Goal: Transaction & Acquisition: Purchase product/service

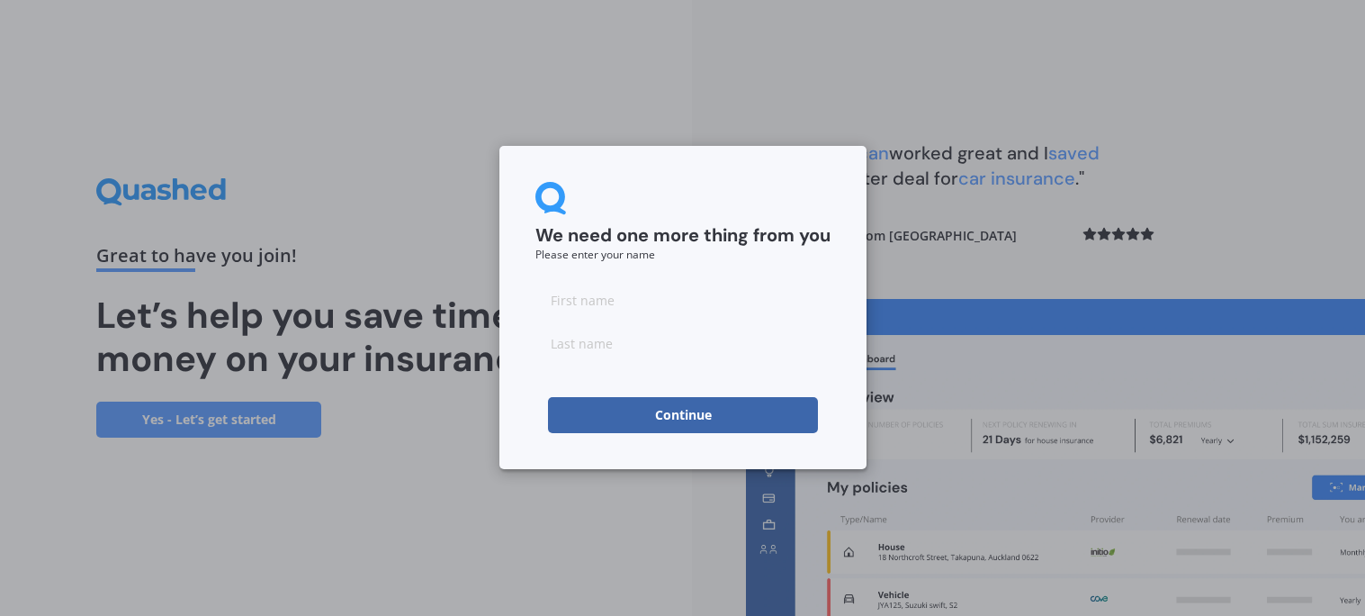
click at [581, 298] on input at bounding box center [683, 300] width 295 height 36
type input "[PERSON_NAME]"
click at [683, 412] on button "Continue" at bounding box center [683, 415] width 270 height 36
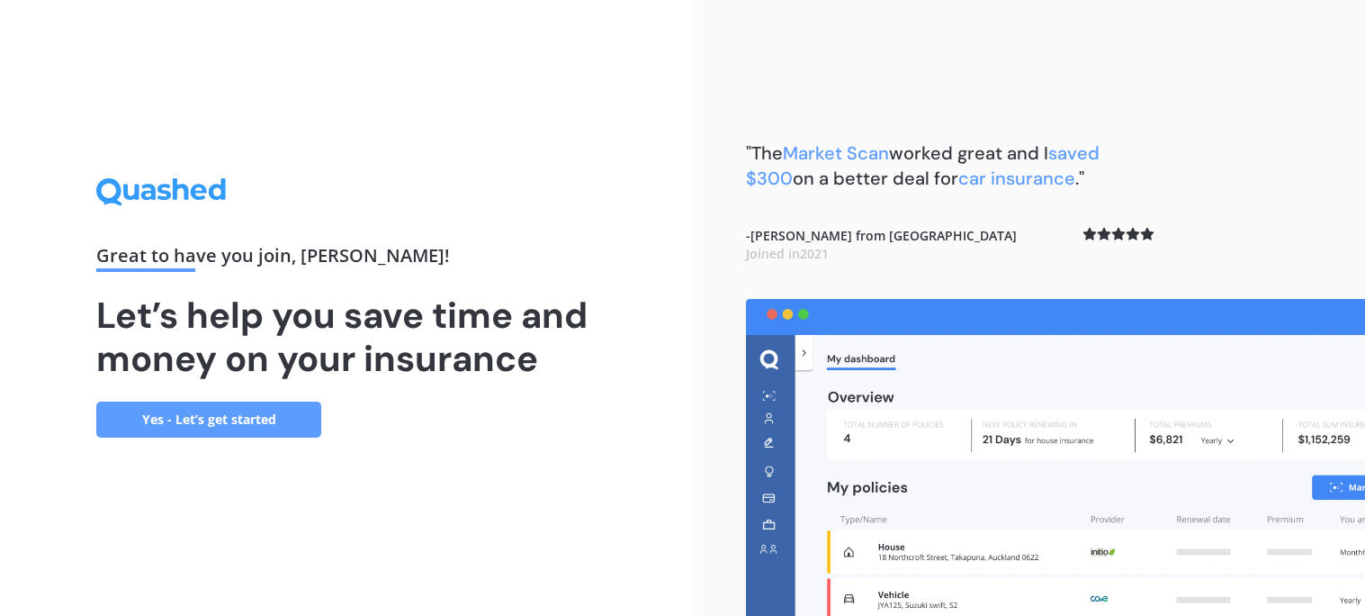
click at [173, 419] on link "Yes - Let’s get started" at bounding box center [208, 419] width 225 height 36
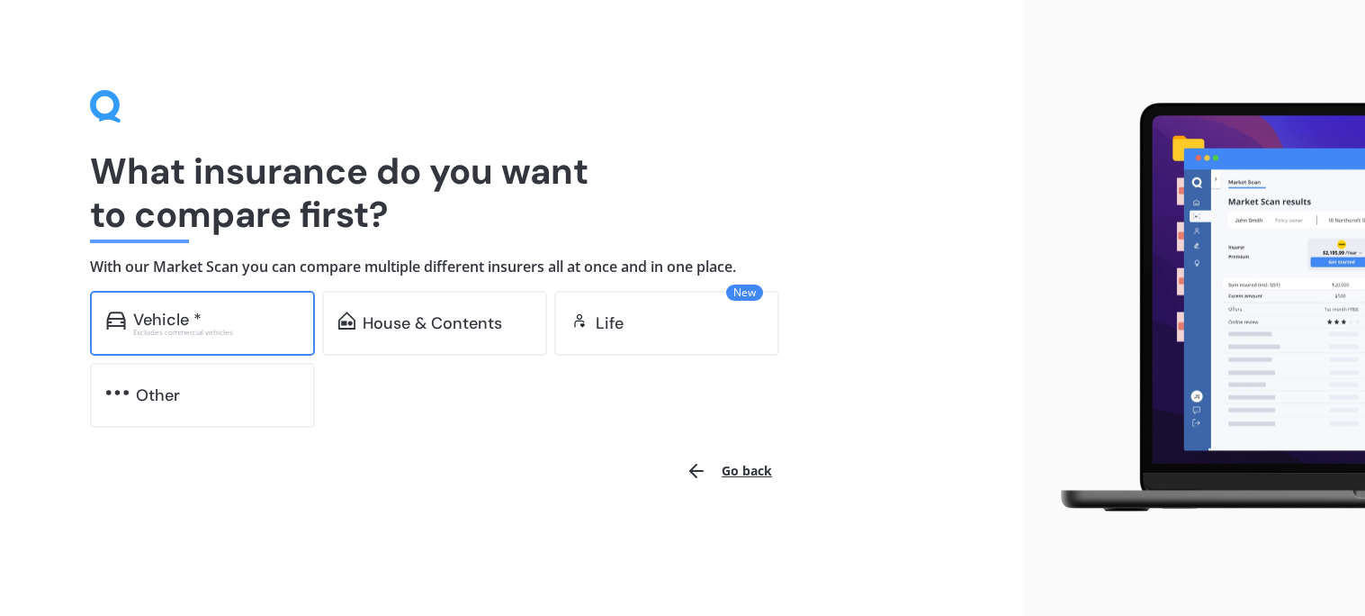
click at [204, 346] on div "Vehicle * Excludes commercial vehicles" at bounding box center [202, 323] width 225 height 65
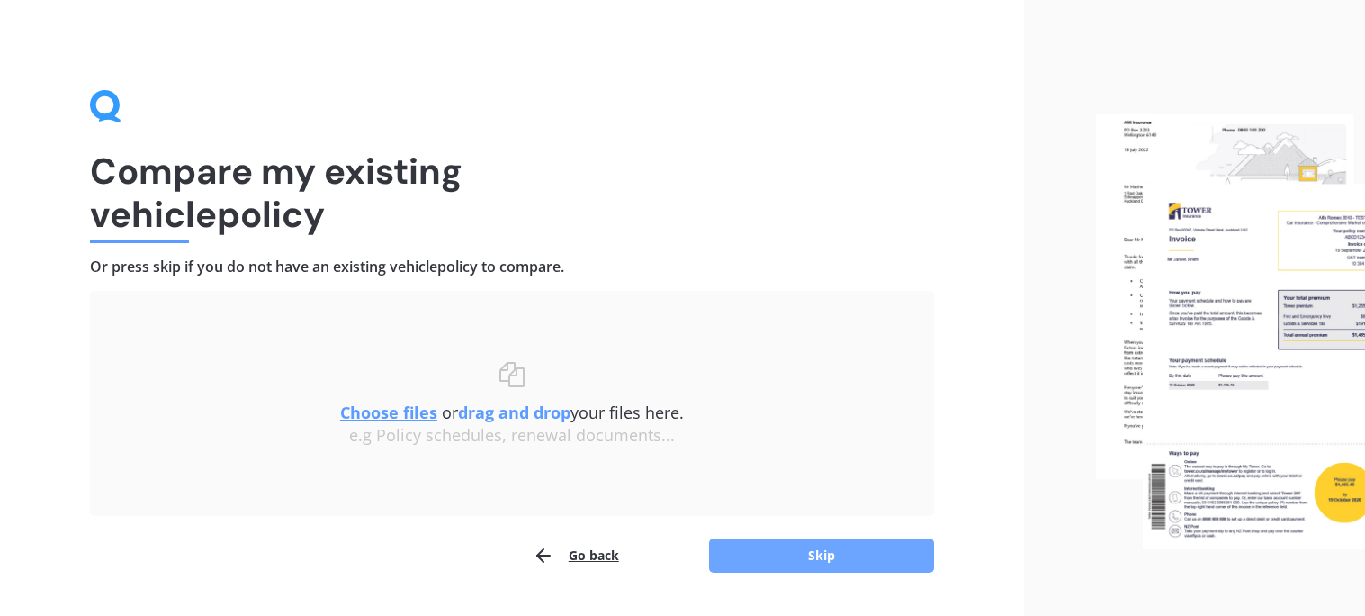
click at [797, 550] on button "Skip" at bounding box center [821, 555] width 225 height 34
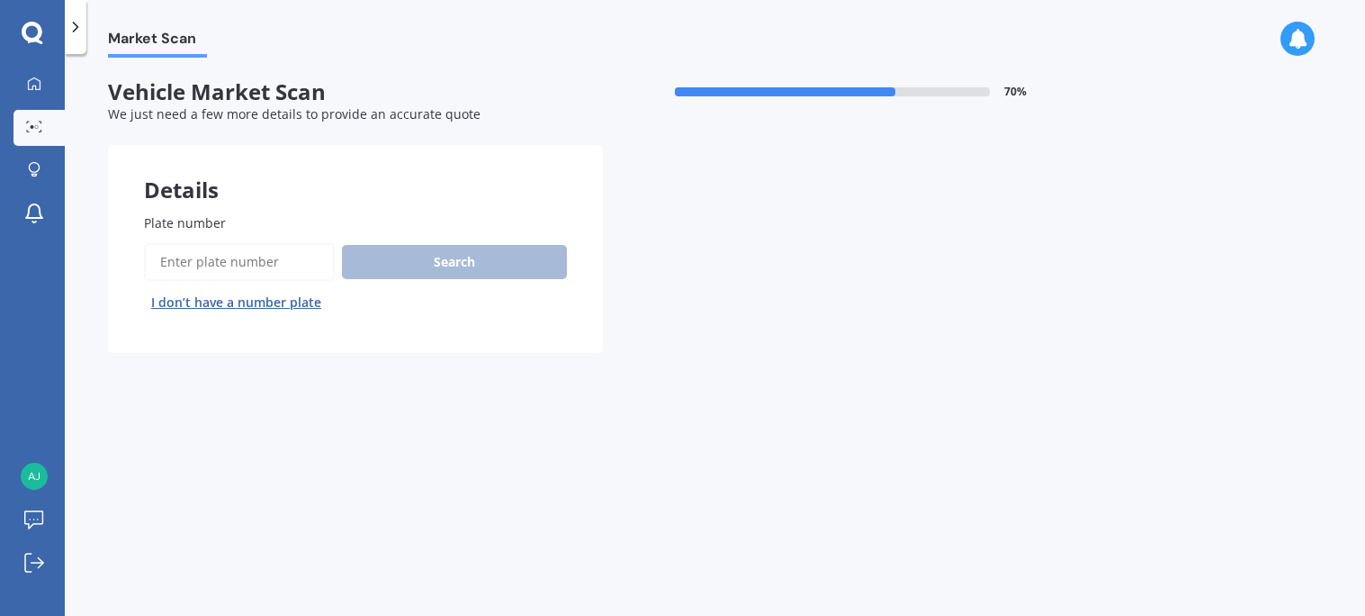
click at [256, 269] on input "Plate number" at bounding box center [239, 262] width 191 height 38
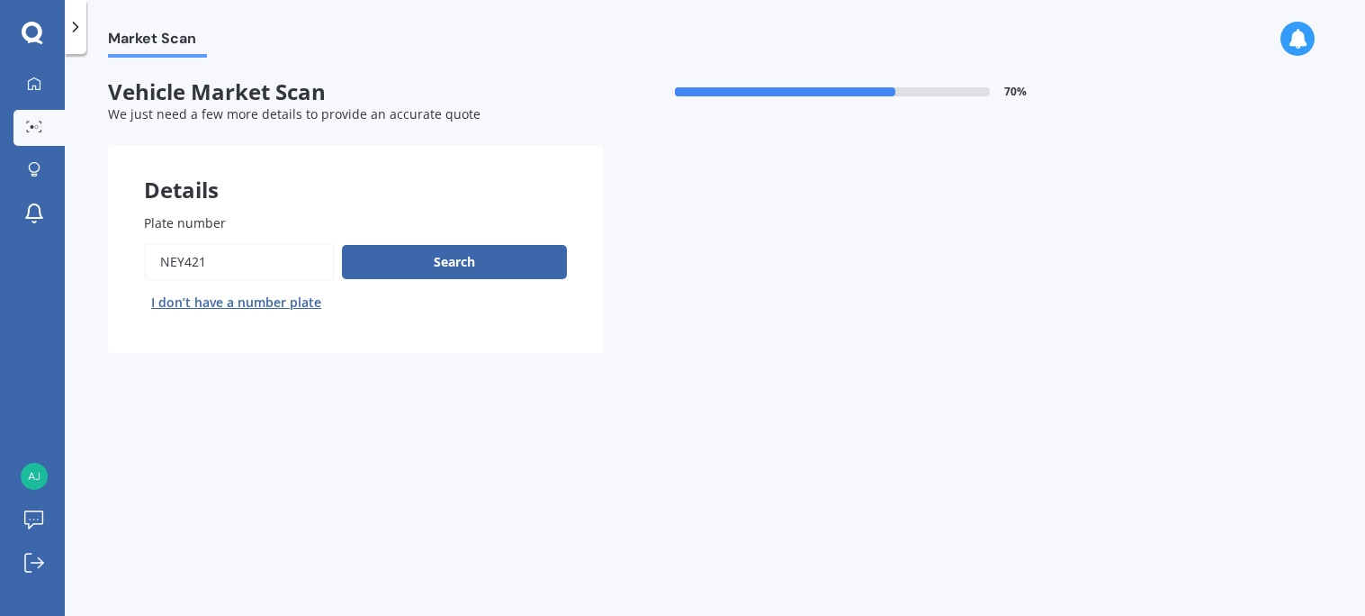
type input "NEY421"
click at [342, 245] on button "Search" at bounding box center [454, 262] width 225 height 34
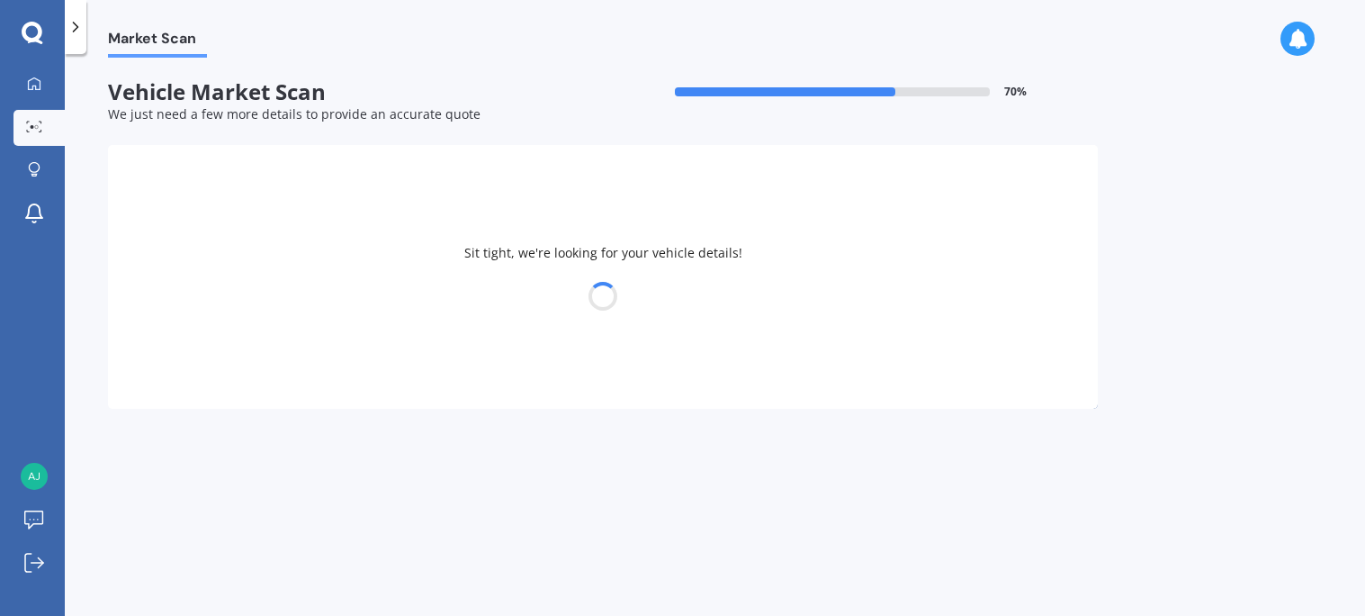
select select "NISSAN"
select select "E-NV200"
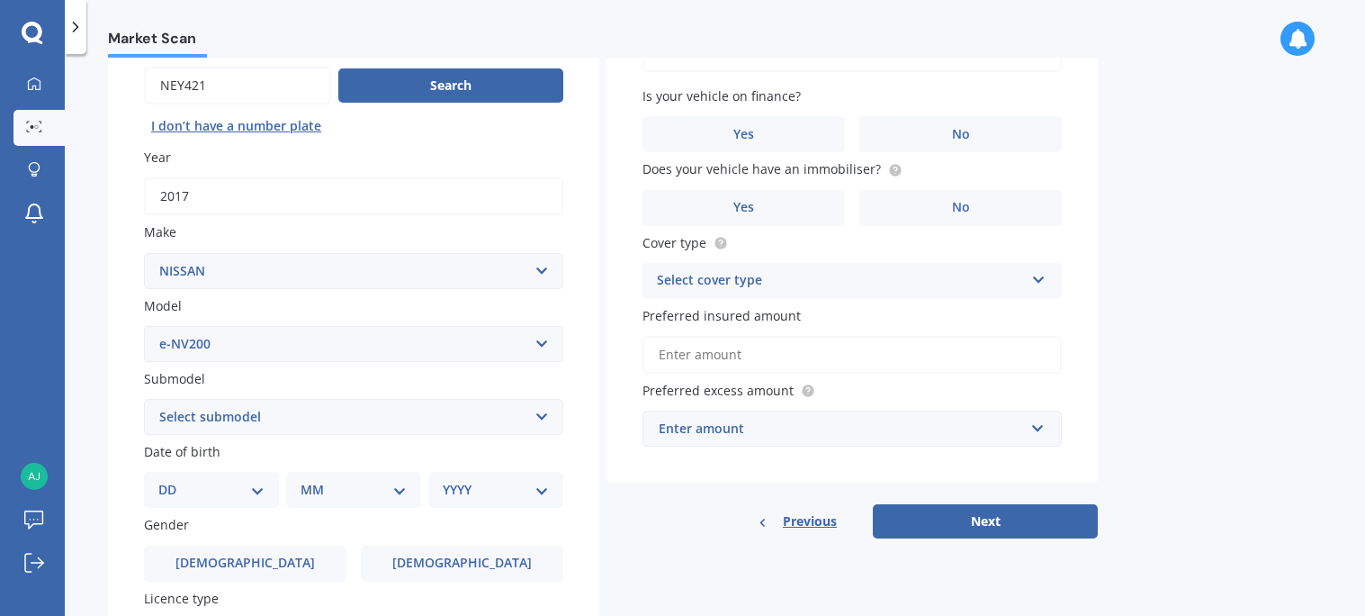
scroll to position [219, 0]
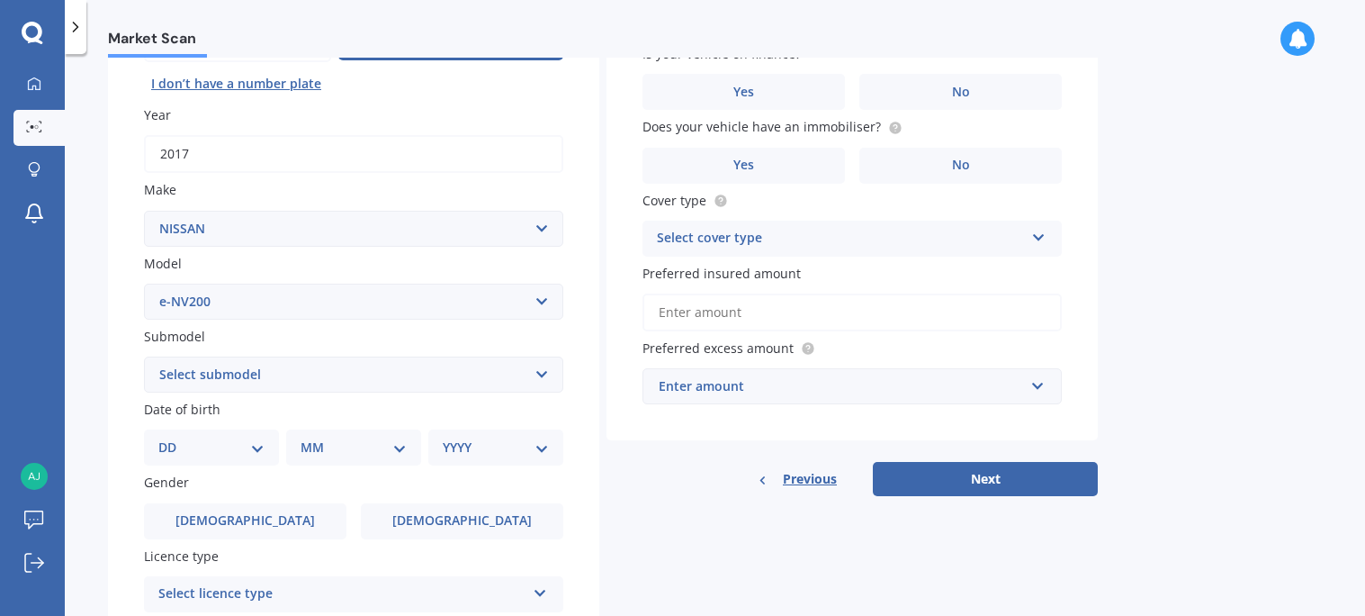
click at [258, 445] on select "DD 01 02 03 04 05 06 07 08 09 10 11 12 13 14 15 16 17 18 19 20 21 22 23 24 25 2…" at bounding box center [211, 447] width 106 height 20
select select "23"
click at [172, 437] on select "DD 01 02 03 04 05 06 07 08 09 10 11 12 13 14 15 16 17 18 19 20 21 22 23 24 25 2…" at bounding box center [211, 447] width 106 height 20
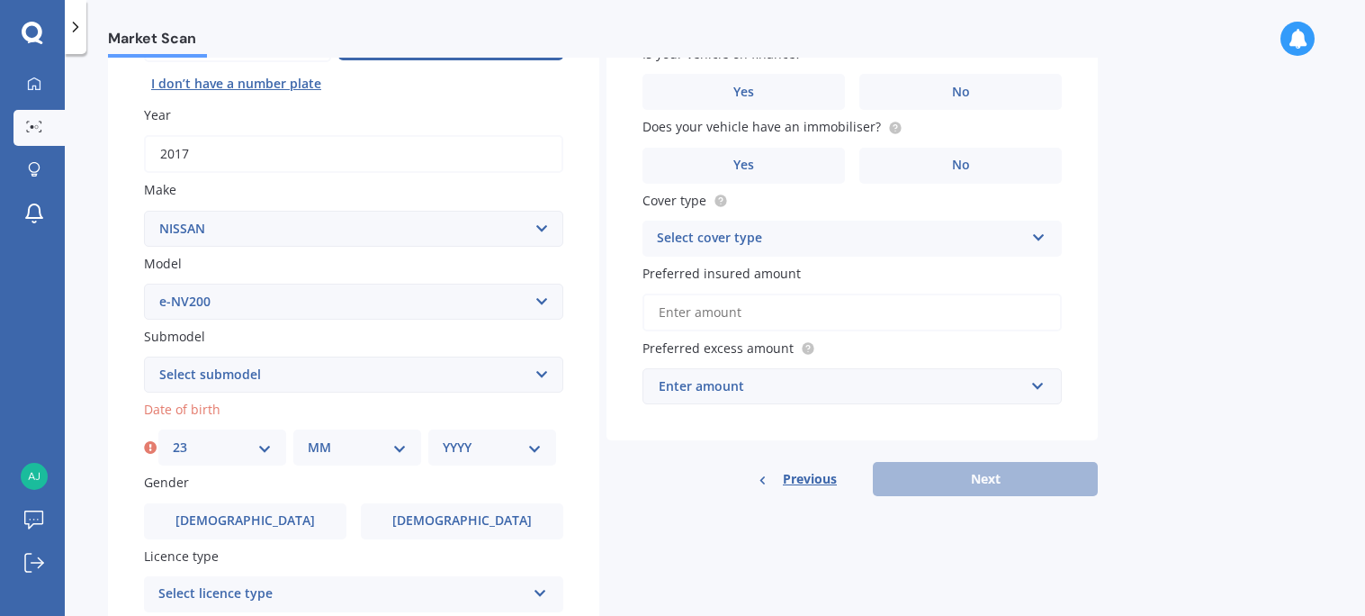
click at [328, 437] on select "MM 01 02 03 04 05 06 07 08 09 10 11 12" at bounding box center [357, 447] width 99 height 20
select select "05"
click at [308, 437] on select "MM 01 02 03 04 05 06 07 08 09 10 11 12" at bounding box center [357, 447] width 99 height 20
click at [472, 444] on select "YYYY 2025 2024 2023 2022 2021 2020 2019 2018 2017 2016 2015 2014 2013 2012 2011…" at bounding box center [492, 447] width 99 height 20
click at [443, 437] on select "YYYY 2025 2024 2023 2022 2021 2020 2019 2018 2017 2016 2015 2014 2013 2012 2011…" at bounding box center [492, 447] width 99 height 20
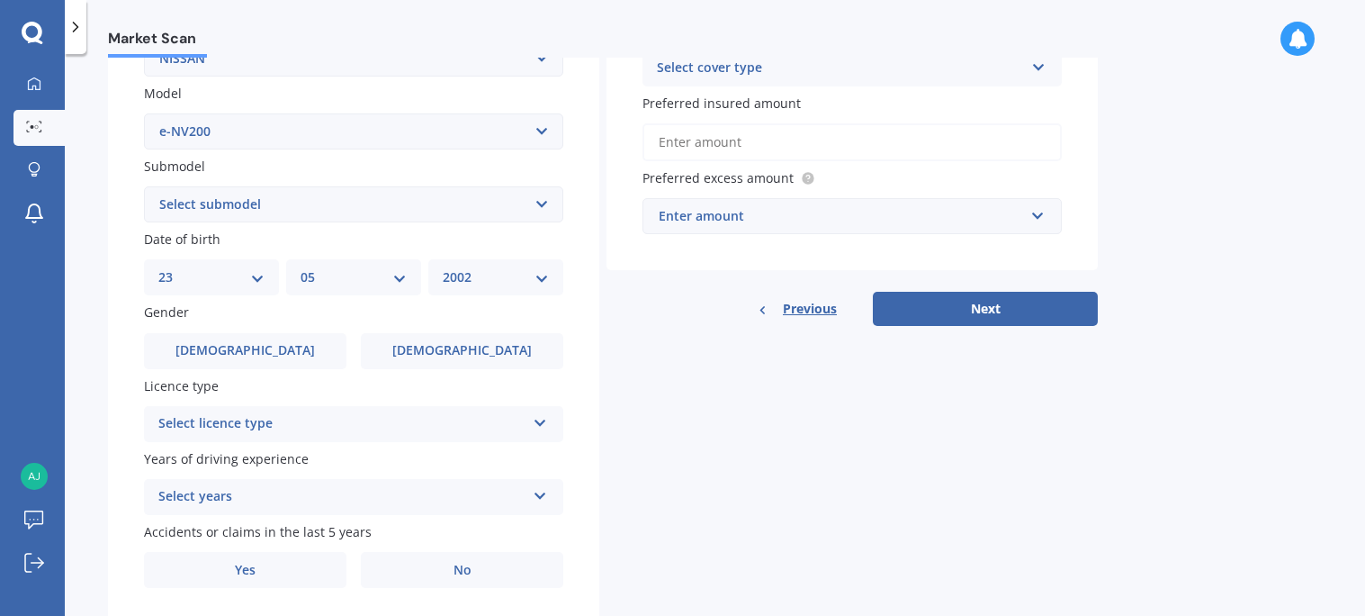
scroll to position [393, 0]
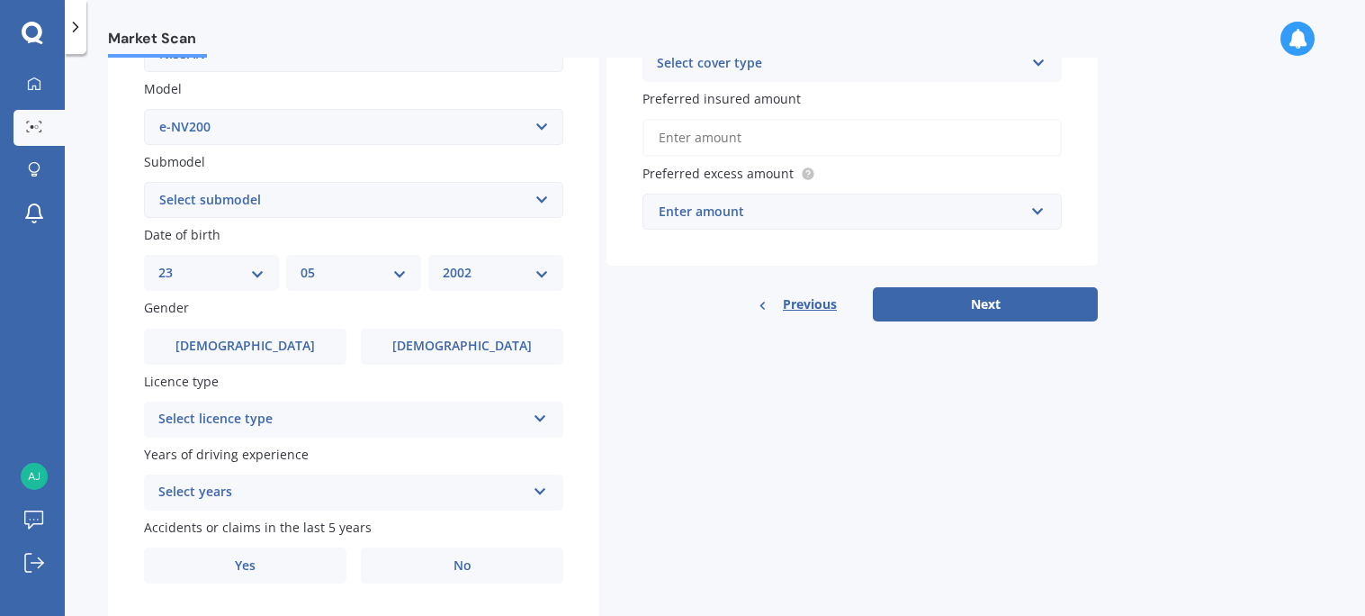
click at [542, 269] on select "YYYY 2025 2024 2023 2022 2021 2020 2019 2018 2017 2016 2015 2014 2013 2012 2011…" at bounding box center [496, 273] width 106 height 20
select select "1977"
click at [443, 263] on select "YYYY 2025 2024 2023 2022 2021 2020 2019 2018 2017 2016 2015 2014 2013 2012 2011…" at bounding box center [496, 273] width 106 height 20
click at [270, 346] on label "[DEMOGRAPHIC_DATA]" at bounding box center [245, 347] width 203 height 36
click at [0, 0] on input "[DEMOGRAPHIC_DATA]" at bounding box center [0, 0] width 0 height 0
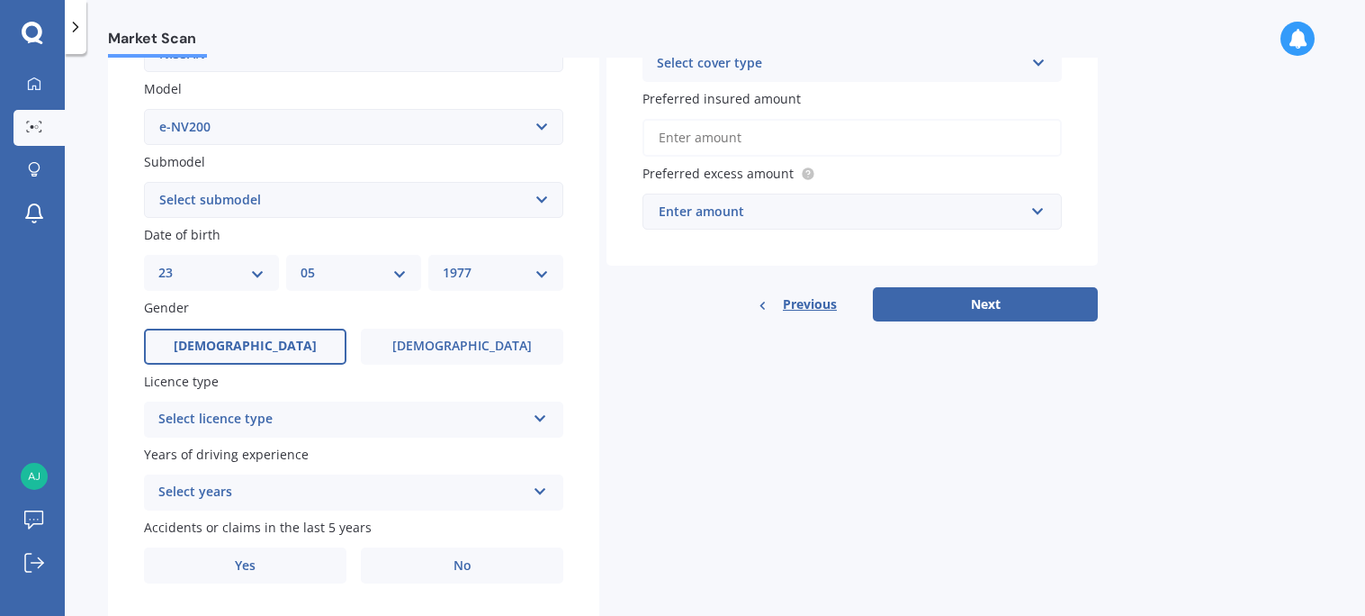
click at [540, 410] on icon at bounding box center [540, 415] width 15 height 13
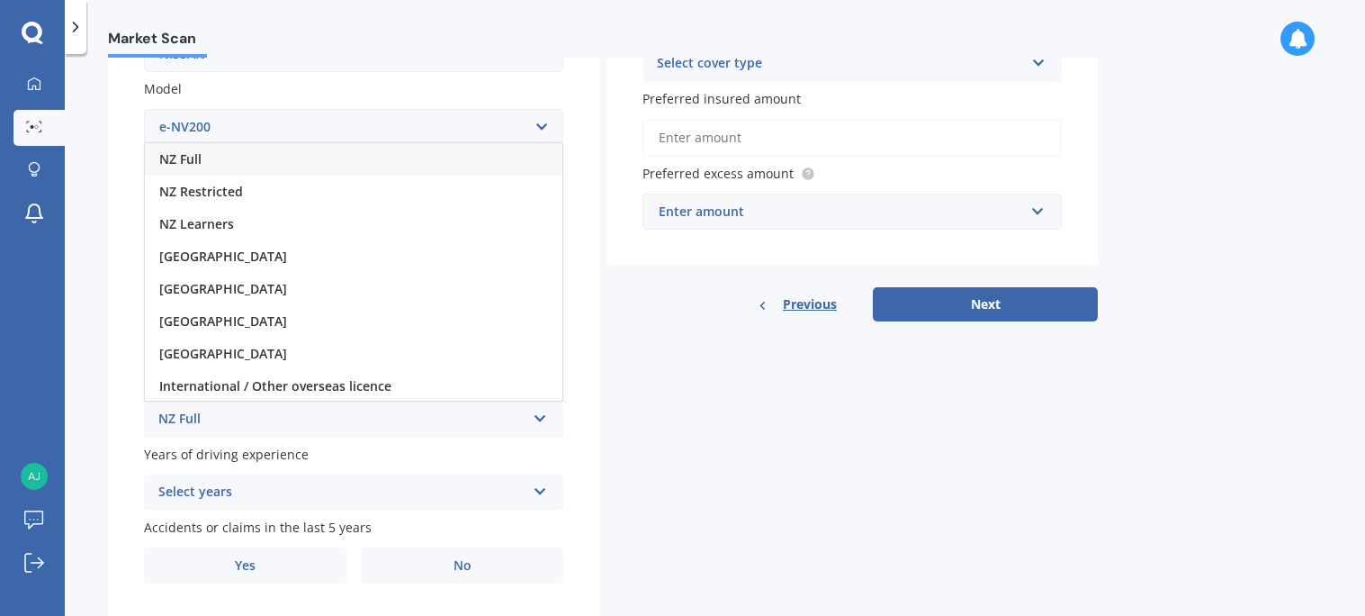
click at [262, 149] on div "NZ Full" at bounding box center [354, 159] width 418 height 32
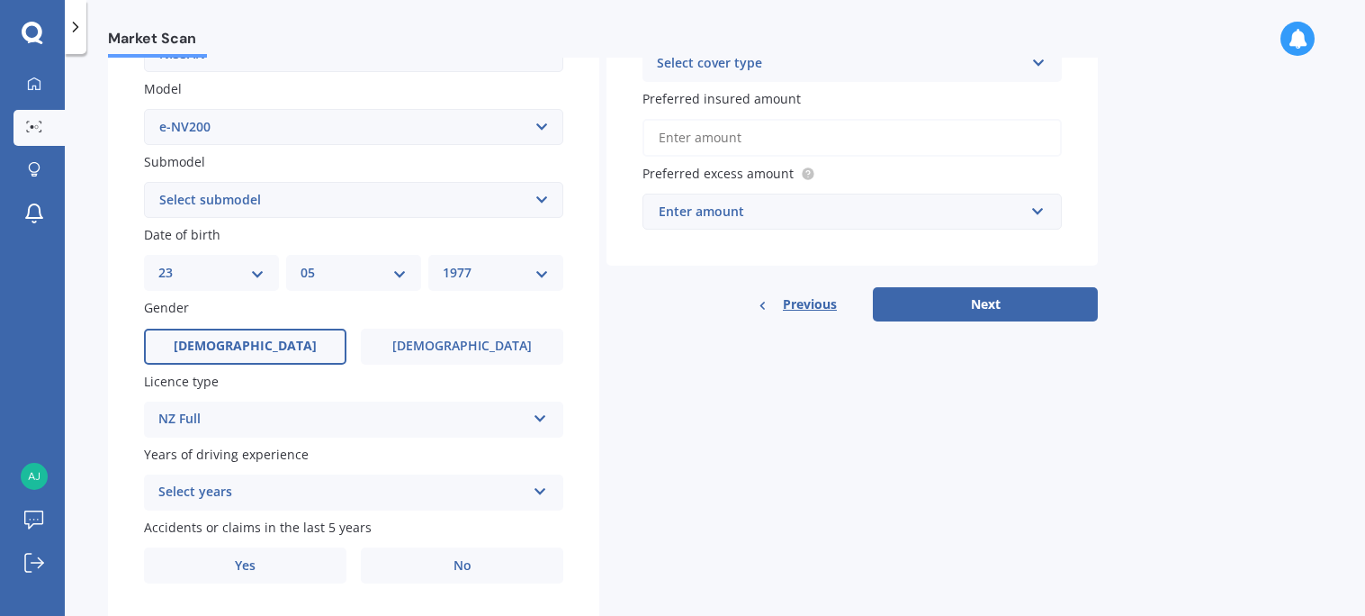
click at [268, 486] on div "Select years" at bounding box center [341, 493] width 367 height 22
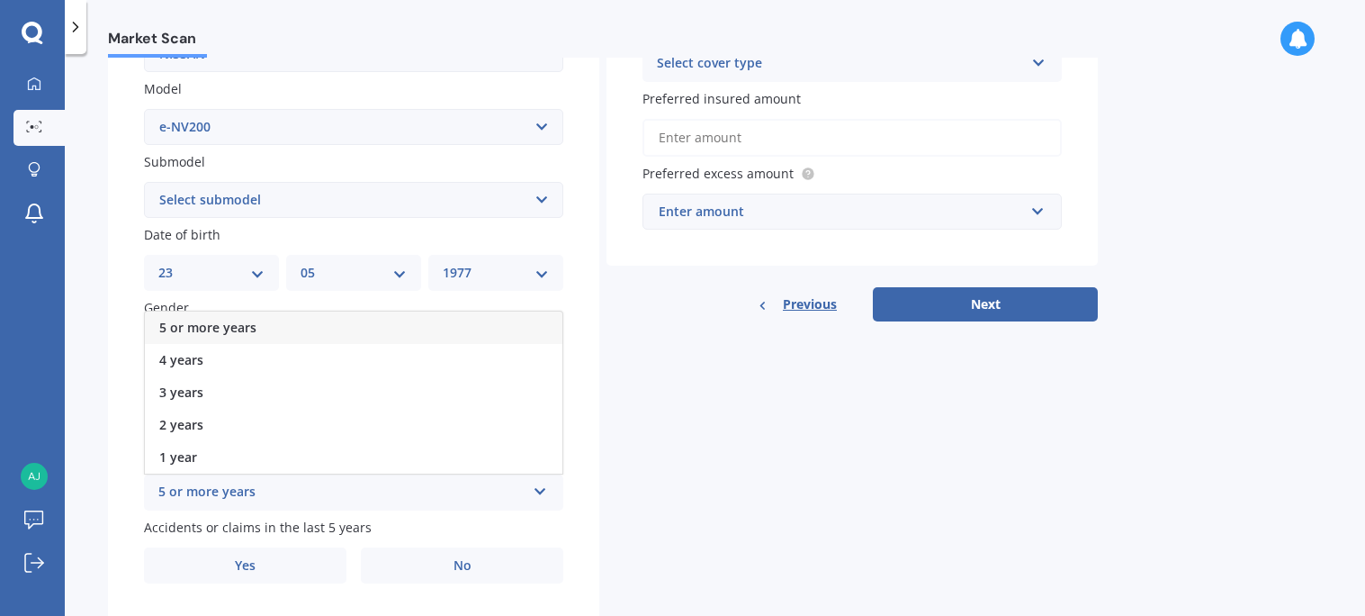
click at [241, 319] on span "5 or more years" at bounding box center [207, 327] width 97 height 17
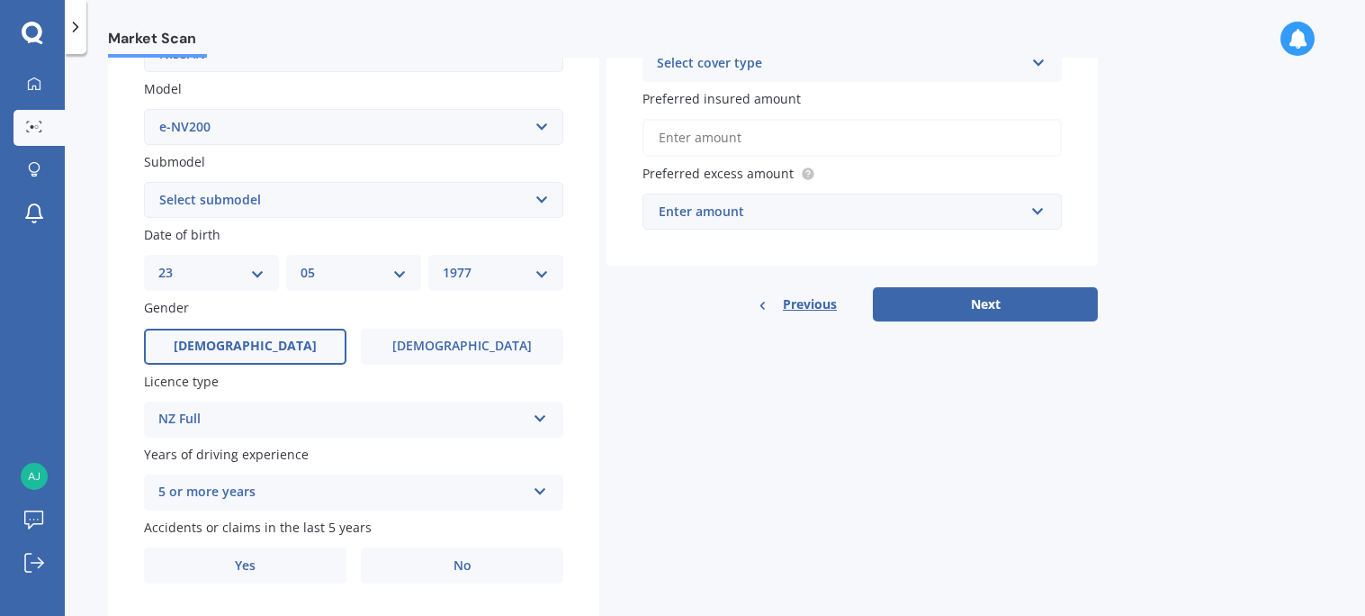
scroll to position [435, 0]
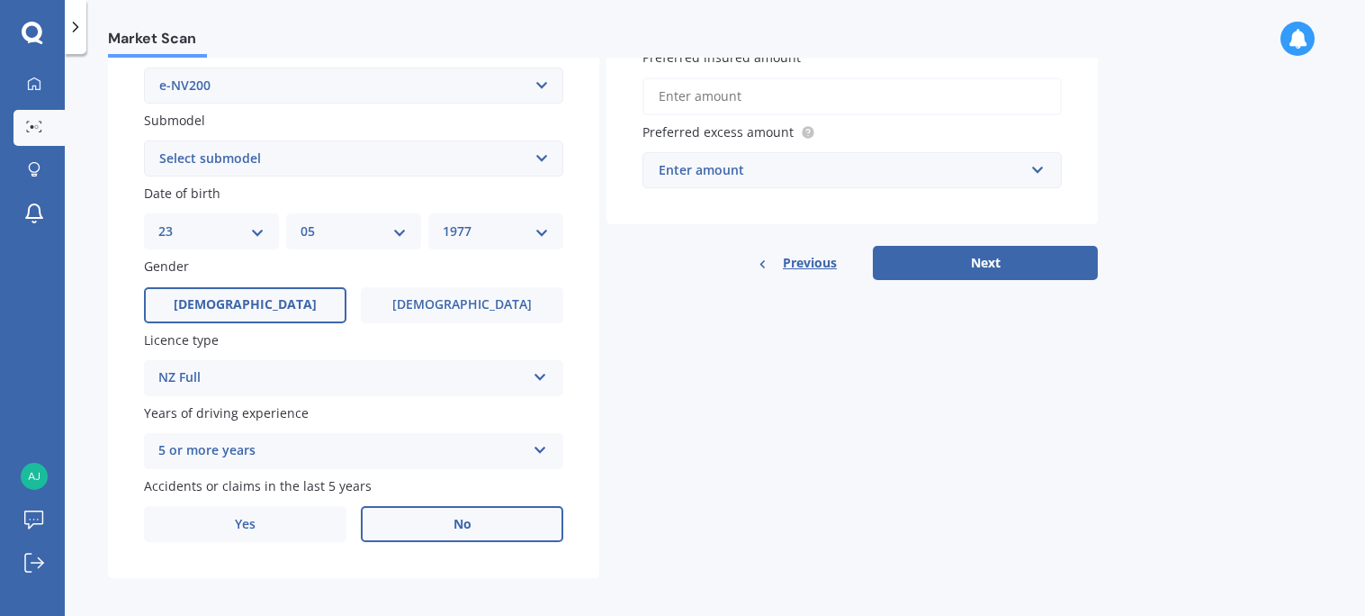
click at [410, 512] on label "No" at bounding box center [462, 524] width 203 height 36
click at [0, 0] on input "No" at bounding box center [0, 0] width 0 height 0
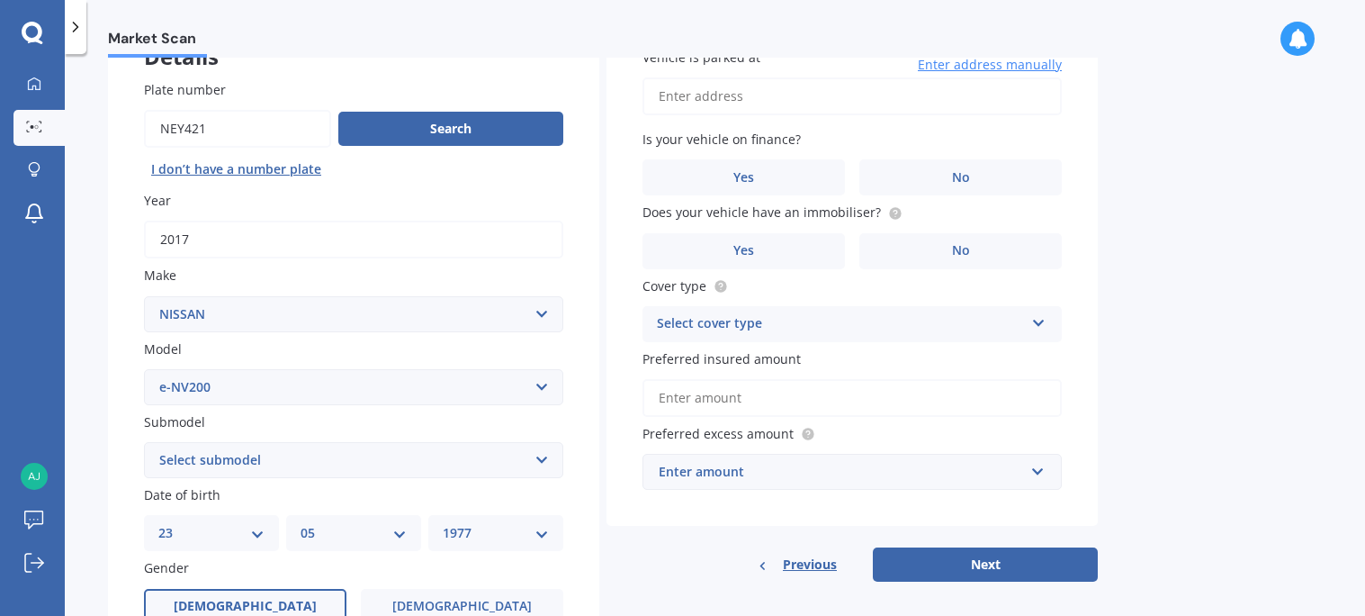
scroll to position [0, 0]
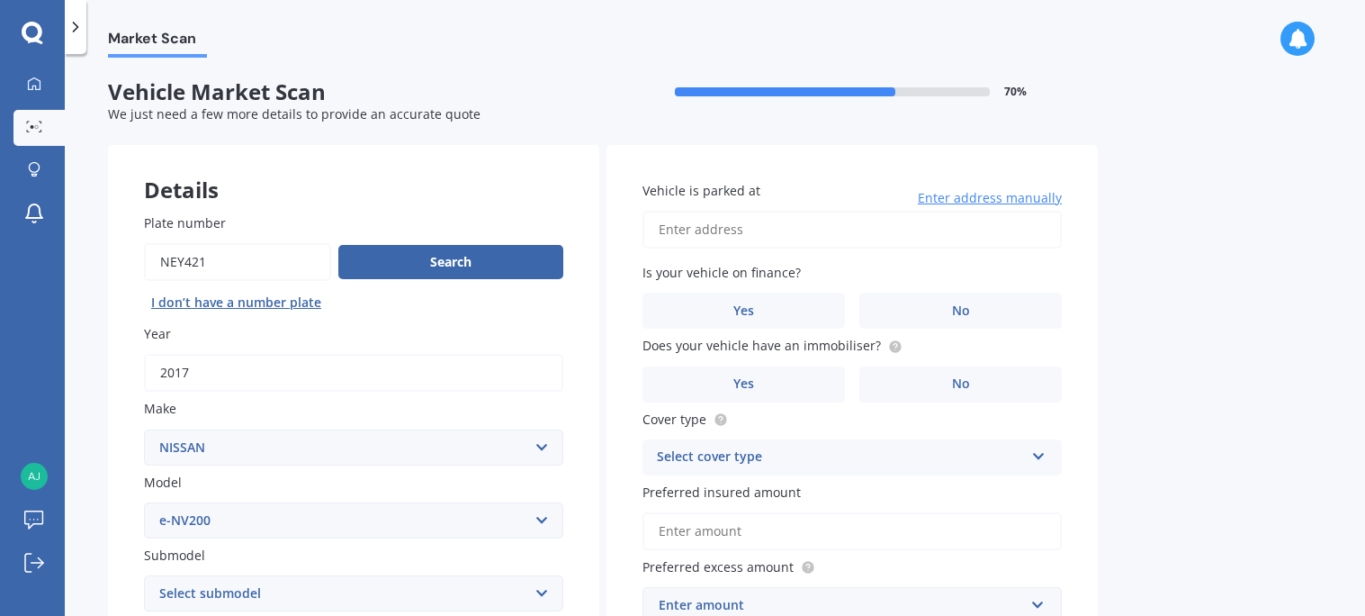
click at [783, 221] on input "Vehicle is parked at" at bounding box center [852, 230] width 419 height 38
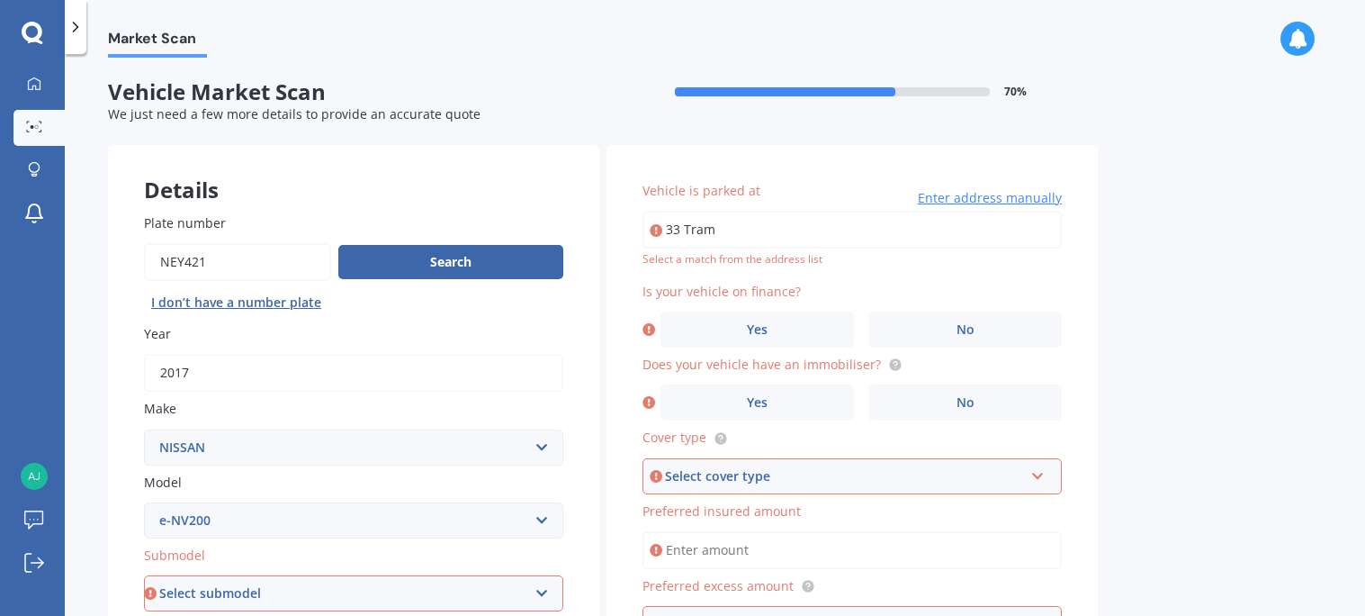
type input "[STREET_ADDRESS][PERSON_NAME]"
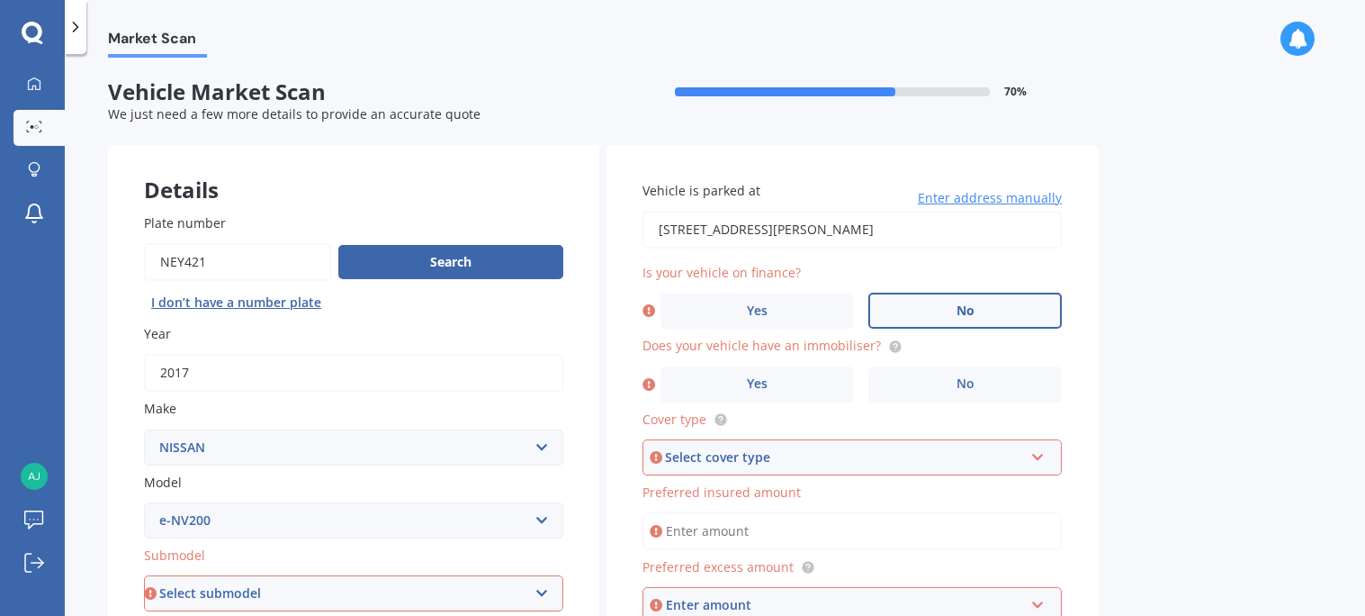
click at [970, 303] on span "No" at bounding box center [966, 310] width 18 height 15
click at [0, 0] on input "No" at bounding box center [0, 0] width 0 height 0
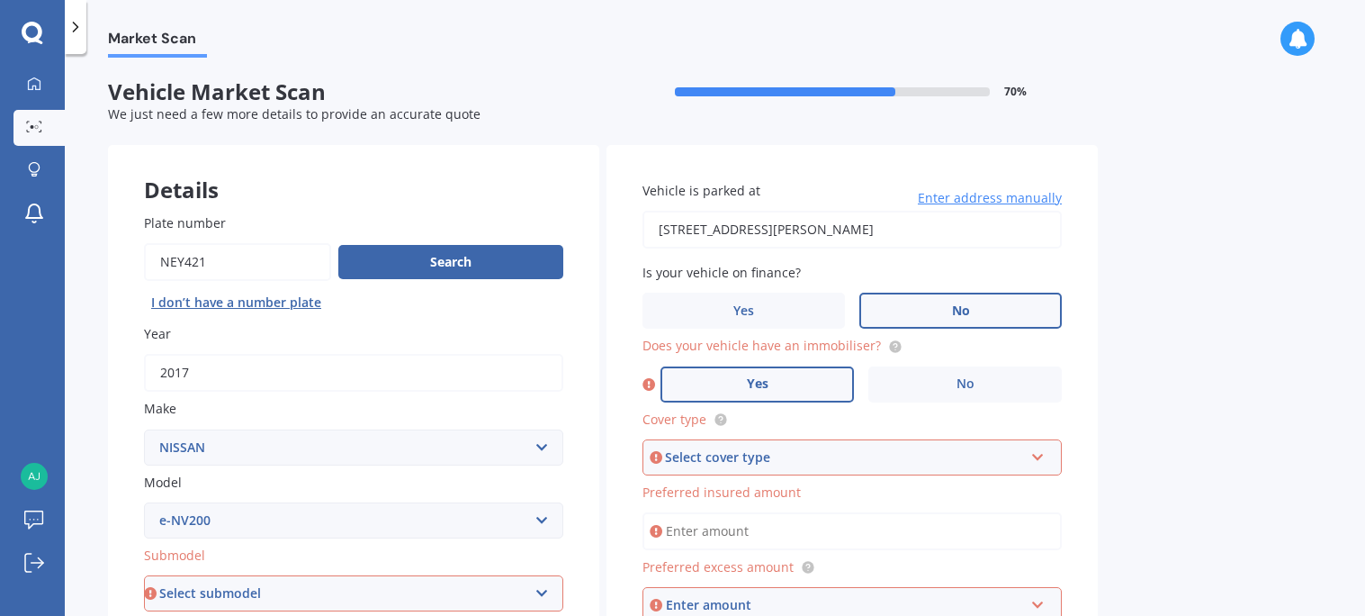
click at [777, 387] on label "Yes" at bounding box center [758, 384] width 194 height 36
click at [0, 0] on input "Yes" at bounding box center [0, 0] width 0 height 0
click at [1040, 449] on icon at bounding box center [1038, 453] width 15 height 13
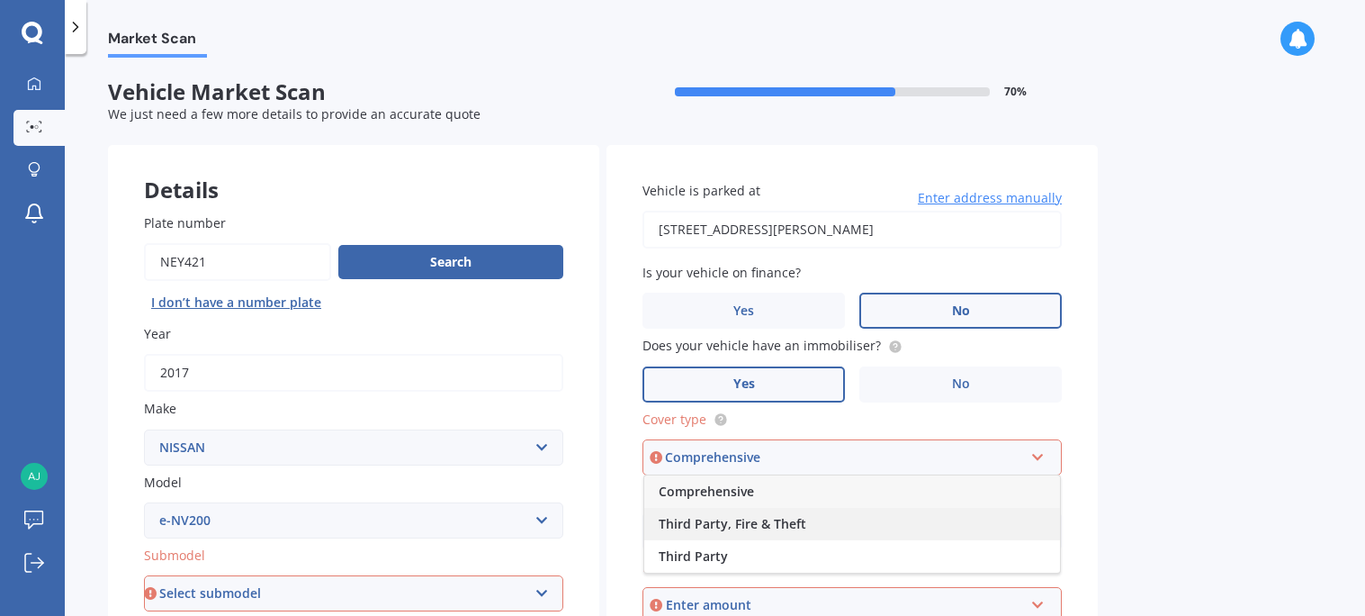
click at [966, 519] on div "Third Party, Fire & Theft" at bounding box center [852, 524] width 416 height 32
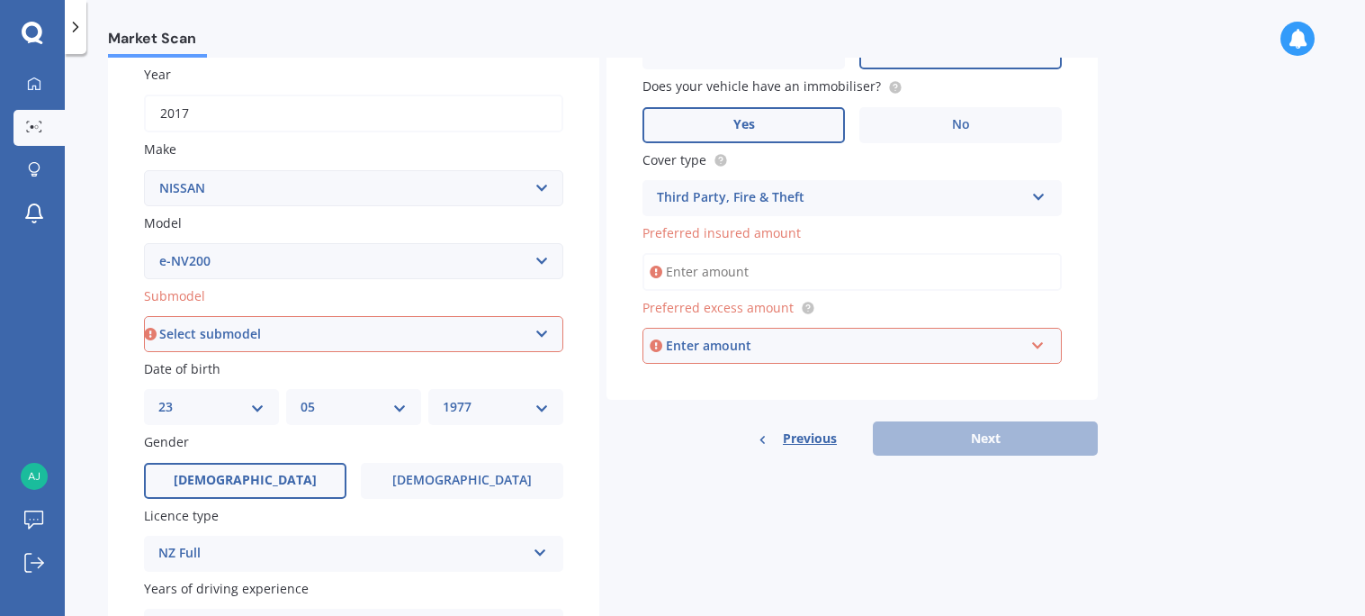
scroll to position [275, 0]
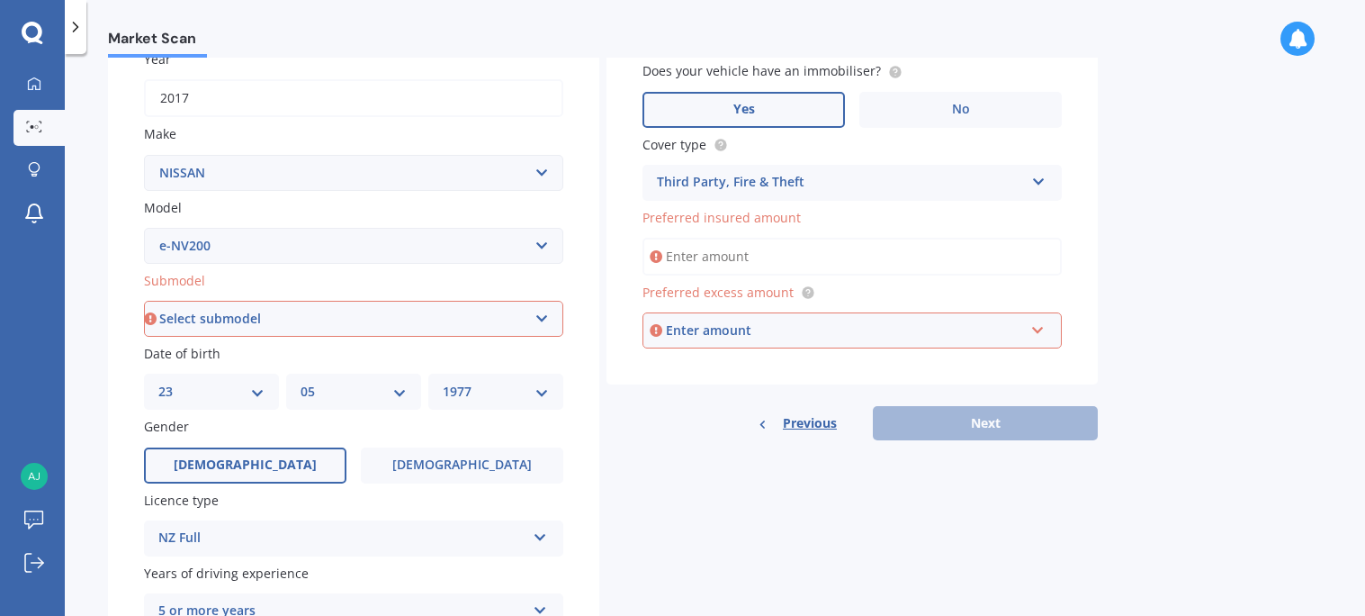
click at [1040, 175] on icon at bounding box center [1038, 178] width 15 height 13
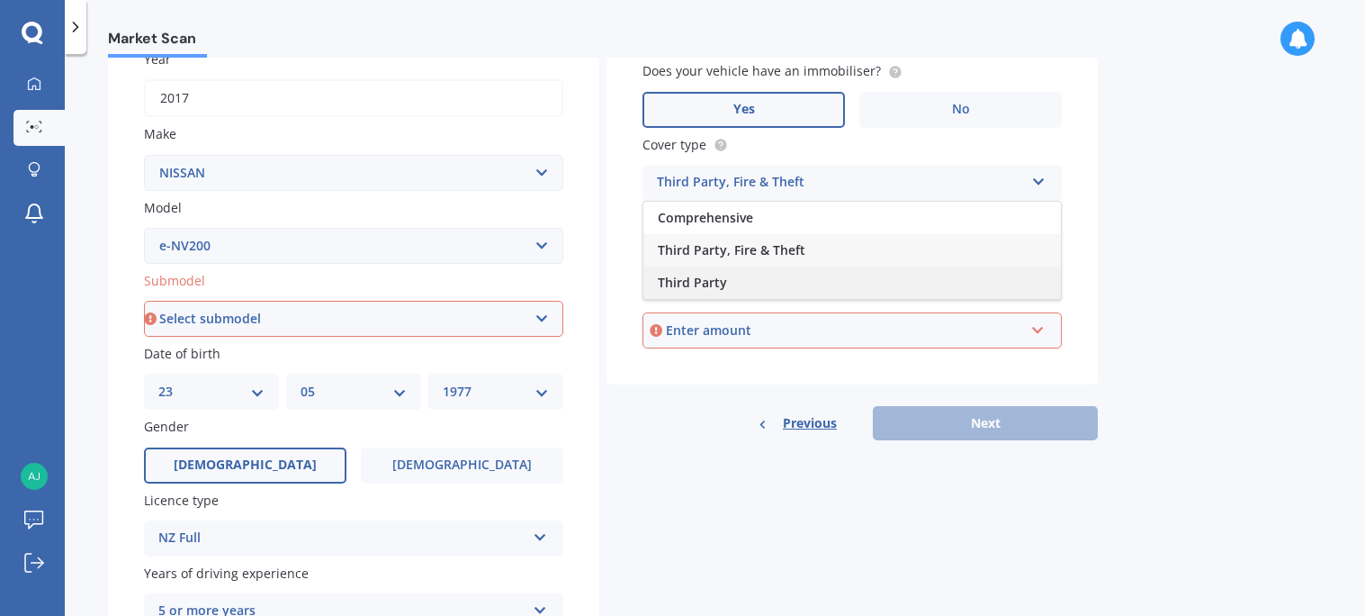
click at [950, 276] on div "Third Party" at bounding box center [853, 282] width 418 height 32
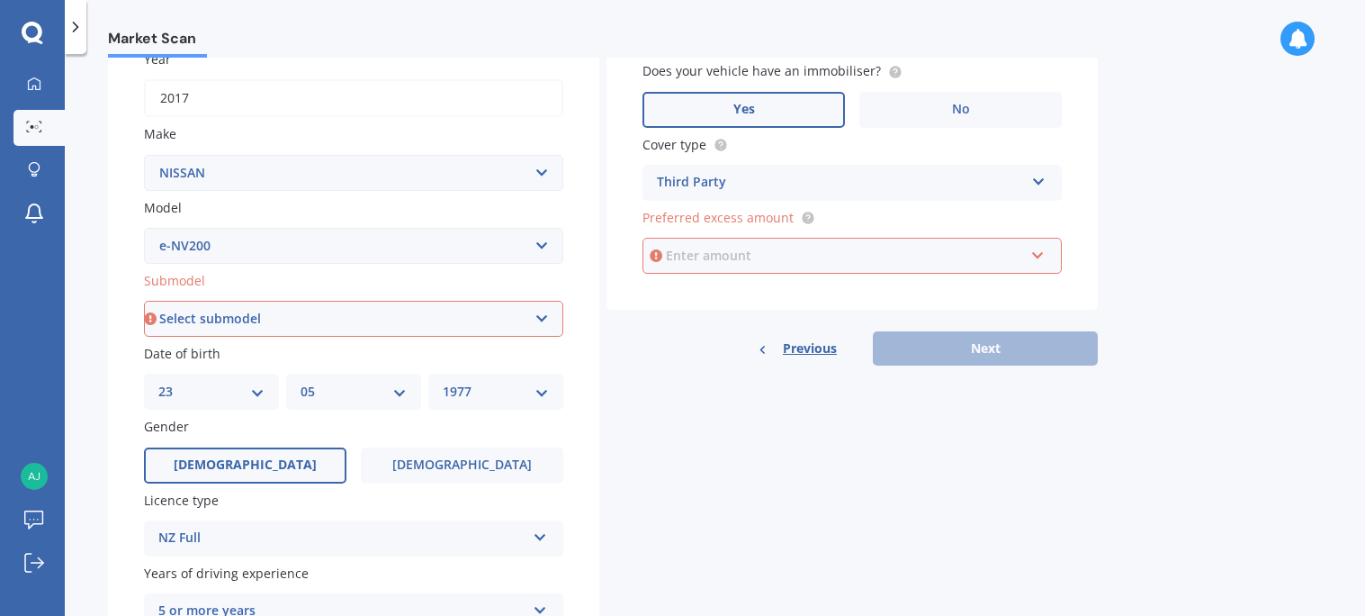
click at [1039, 251] on input "text" at bounding box center [845, 256] width 403 height 34
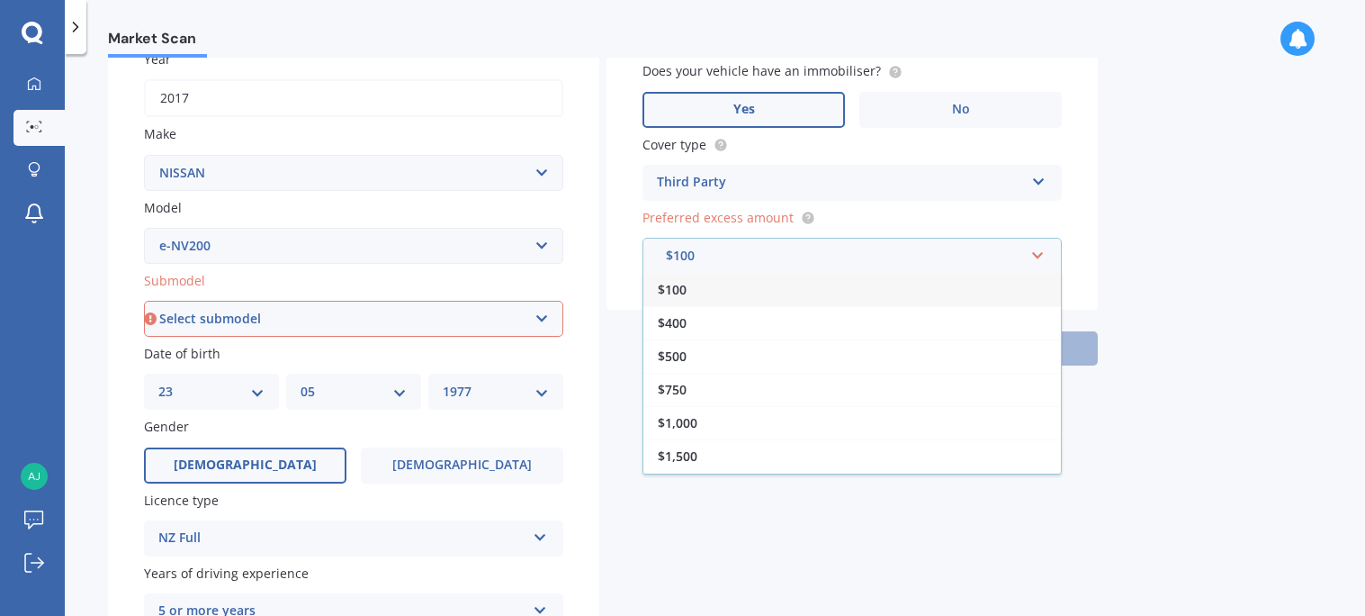
click at [1004, 289] on div "$100" at bounding box center [853, 289] width 418 height 33
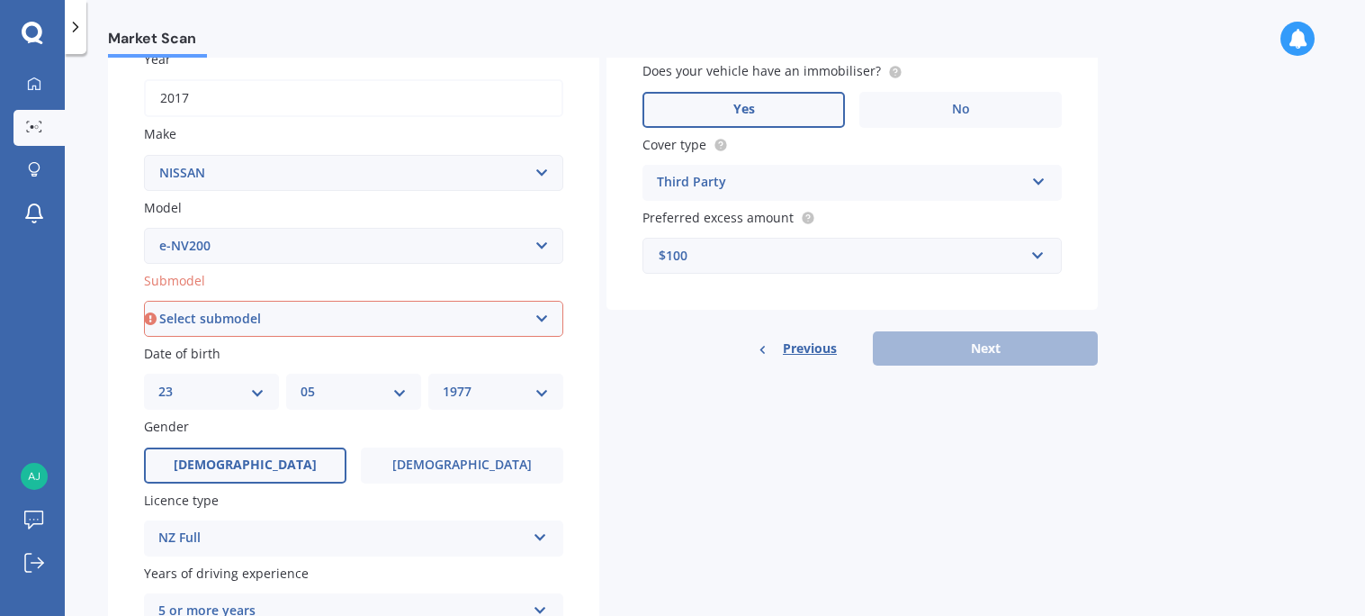
click at [974, 342] on div "Previous Next" at bounding box center [852, 348] width 491 height 34
click at [436, 316] on select "Select submodel EV Hybrid" at bounding box center [353, 319] width 419 height 36
select select "EV"
click at [144, 301] on select "Select submodel EV Hybrid" at bounding box center [353, 319] width 419 height 36
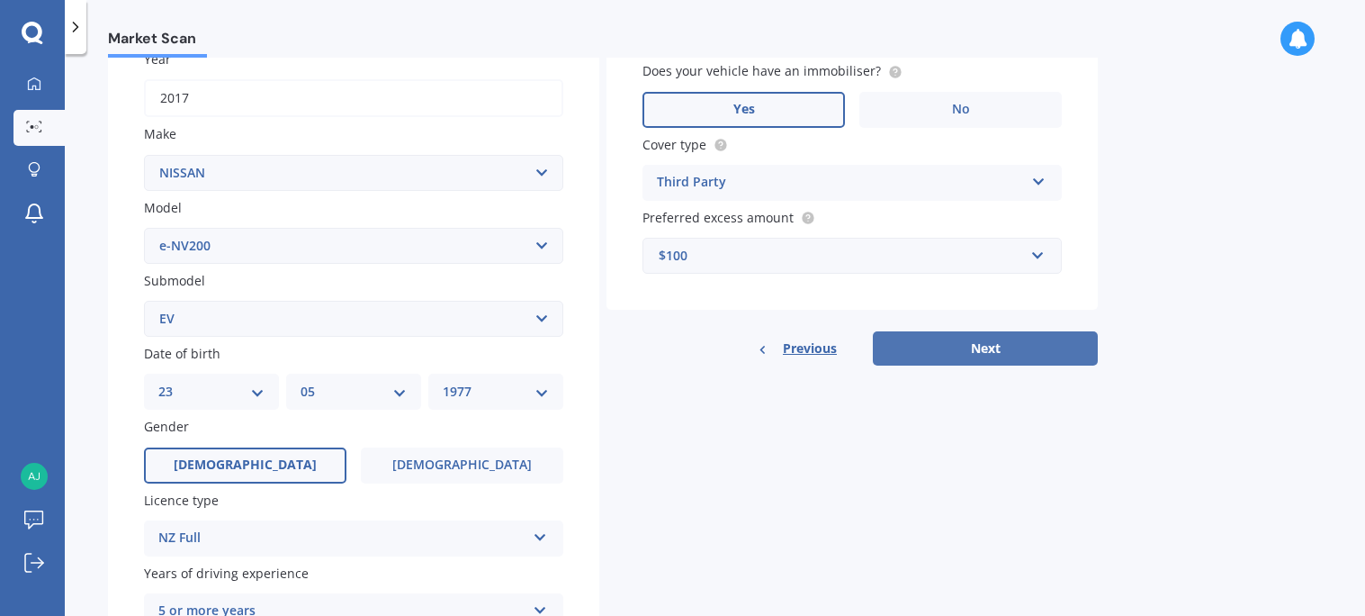
click at [974, 346] on button "Next" at bounding box center [985, 348] width 225 height 34
select select "23"
select select "05"
select select "1977"
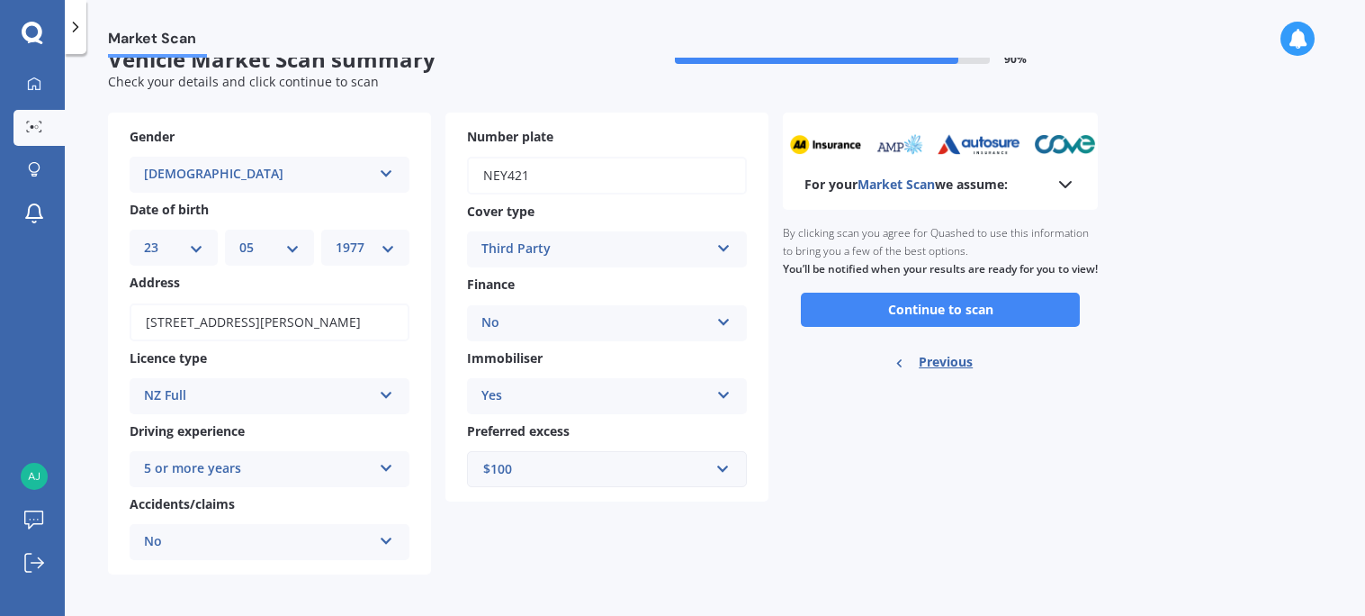
scroll to position [0, 0]
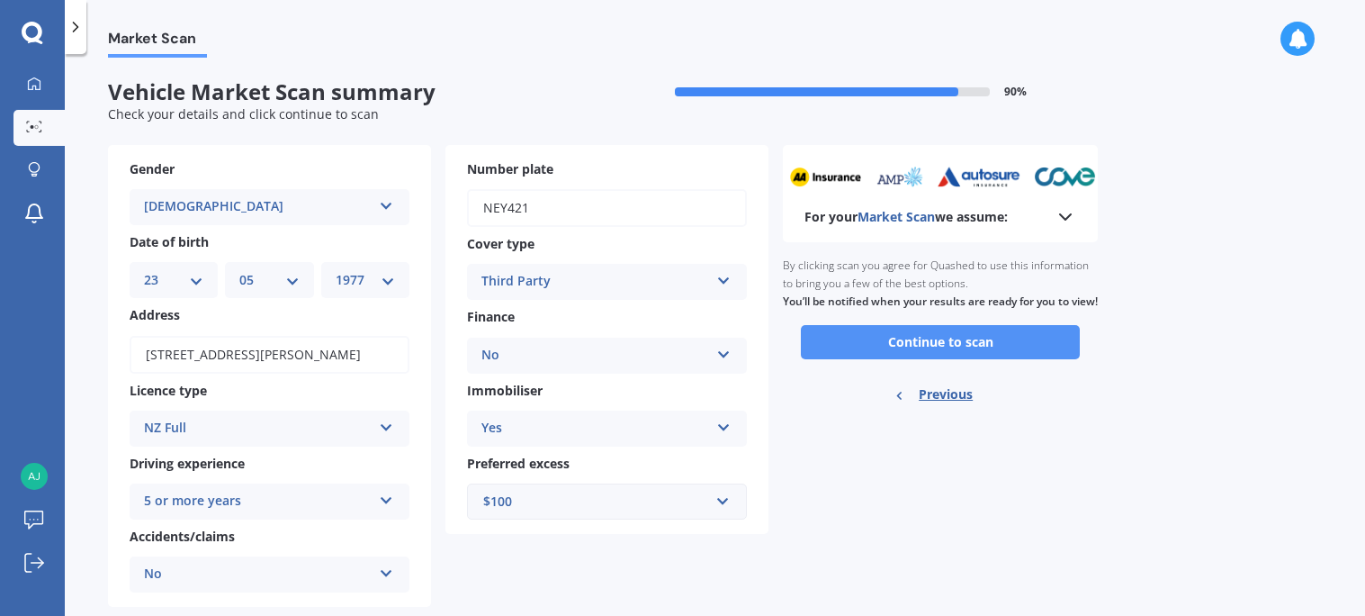
click at [935, 359] on button "Continue to scan" at bounding box center [940, 342] width 279 height 34
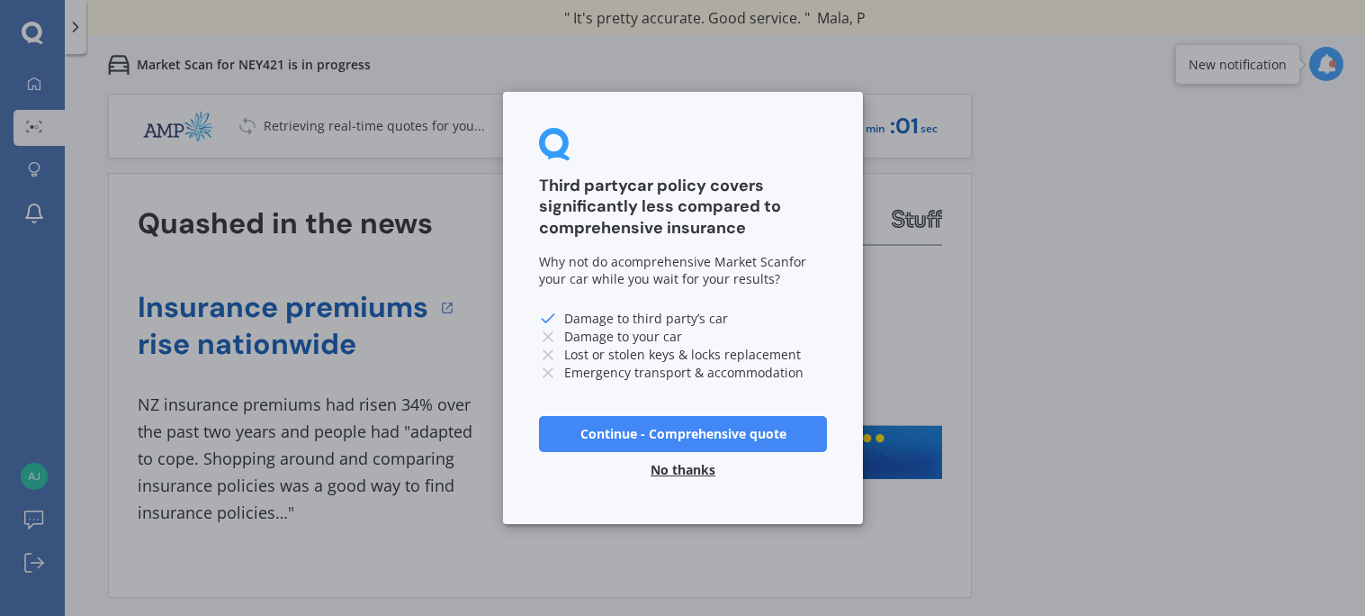
click at [723, 429] on button "Continue - Comprehensive quote" at bounding box center [683, 434] width 288 height 36
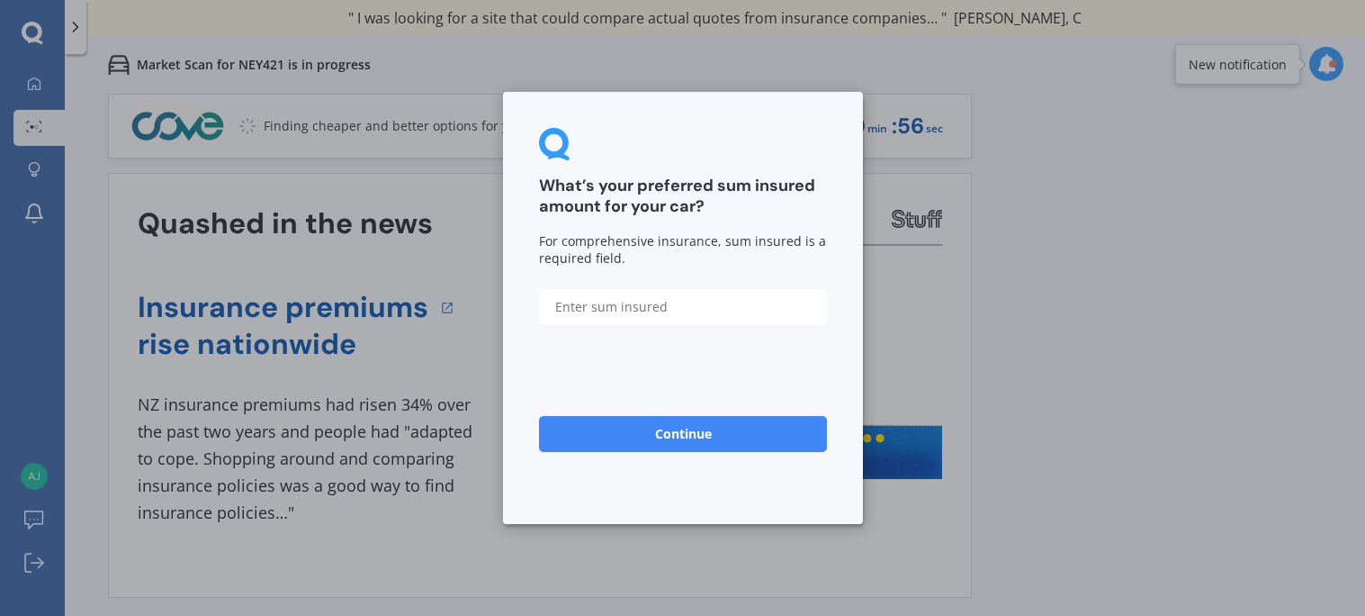
click at [681, 305] on input "text" at bounding box center [683, 307] width 288 height 36
type input "$10,000"
click at [695, 432] on button "Continue" at bounding box center [683, 434] width 288 height 36
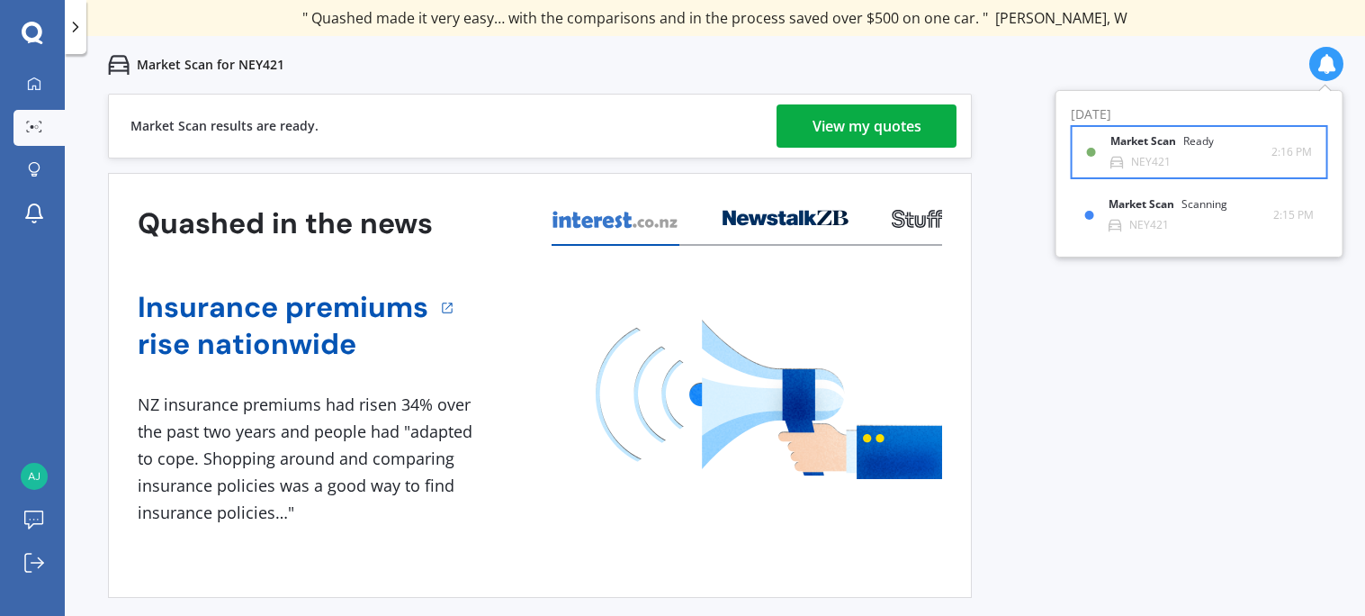
click at [1205, 159] on div "Market Scan Ready NEY421" at bounding box center [1191, 151] width 161 height 33
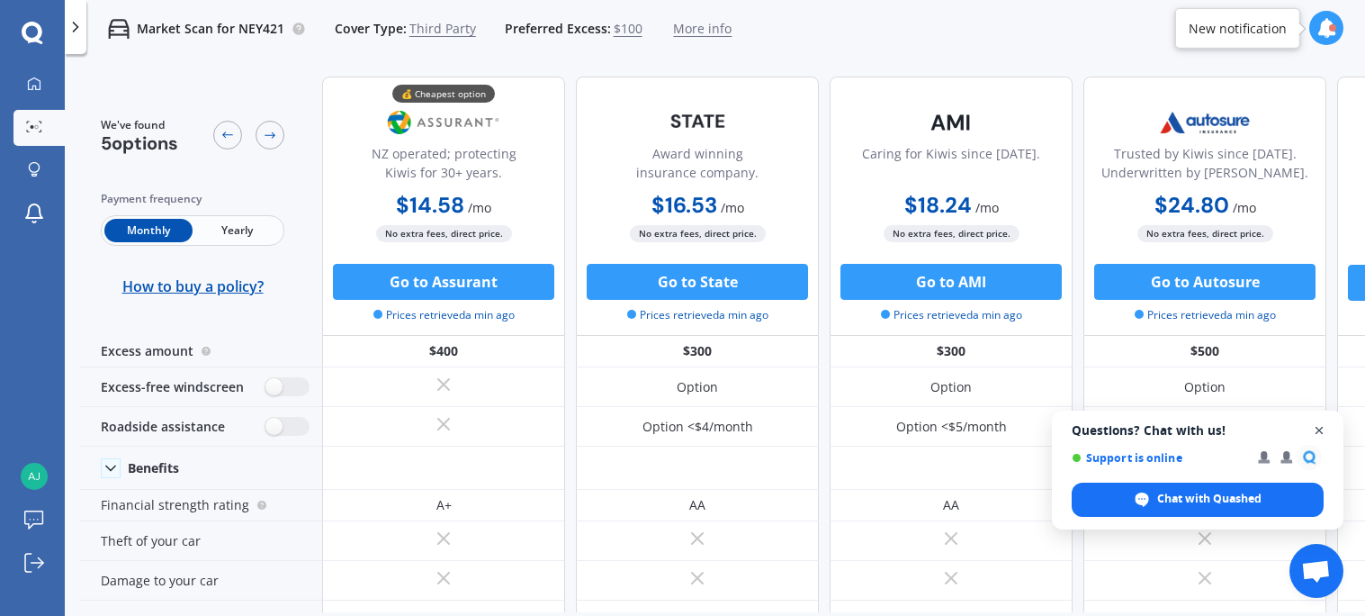
click at [1321, 437] on span "Close chat" at bounding box center [1320, 430] width 23 height 23
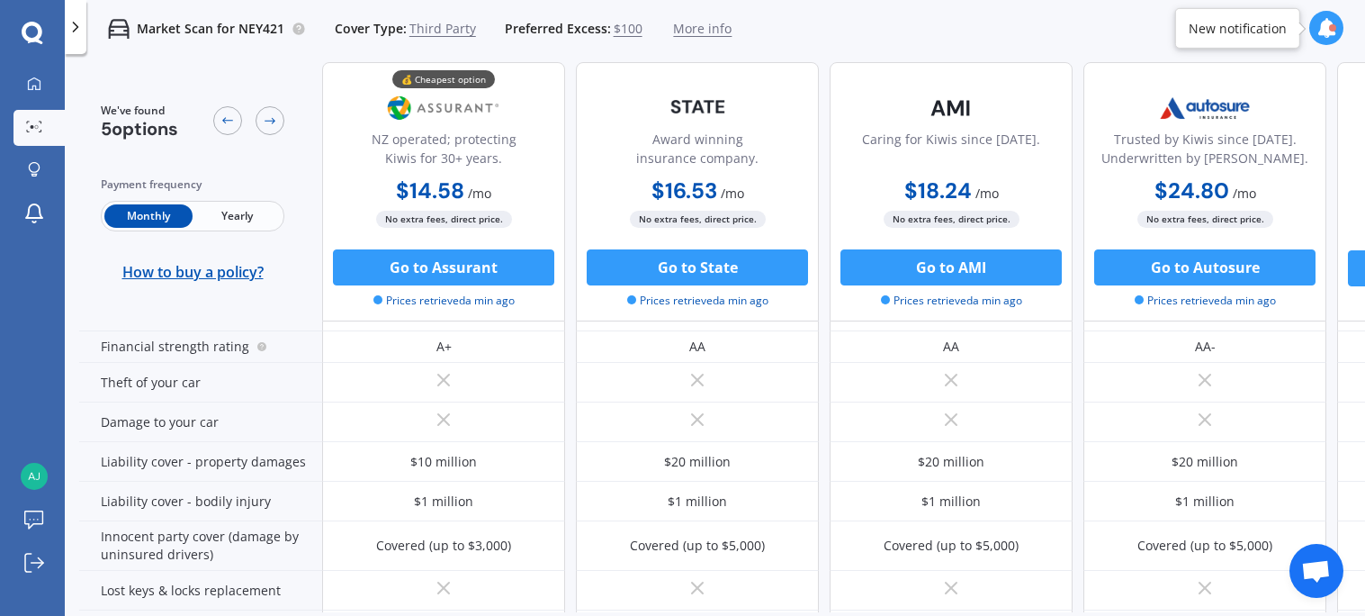
scroll to position [158, 0]
click at [232, 212] on span "Yearly" at bounding box center [237, 215] width 88 height 23
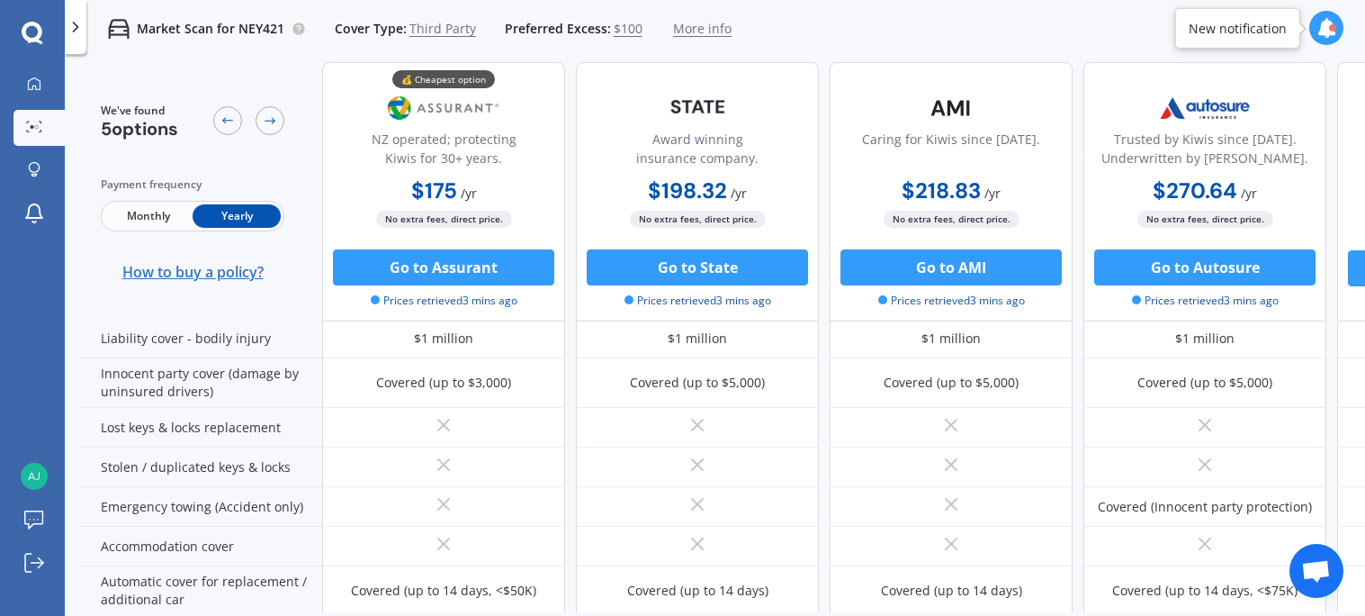
scroll to position [0, 0]
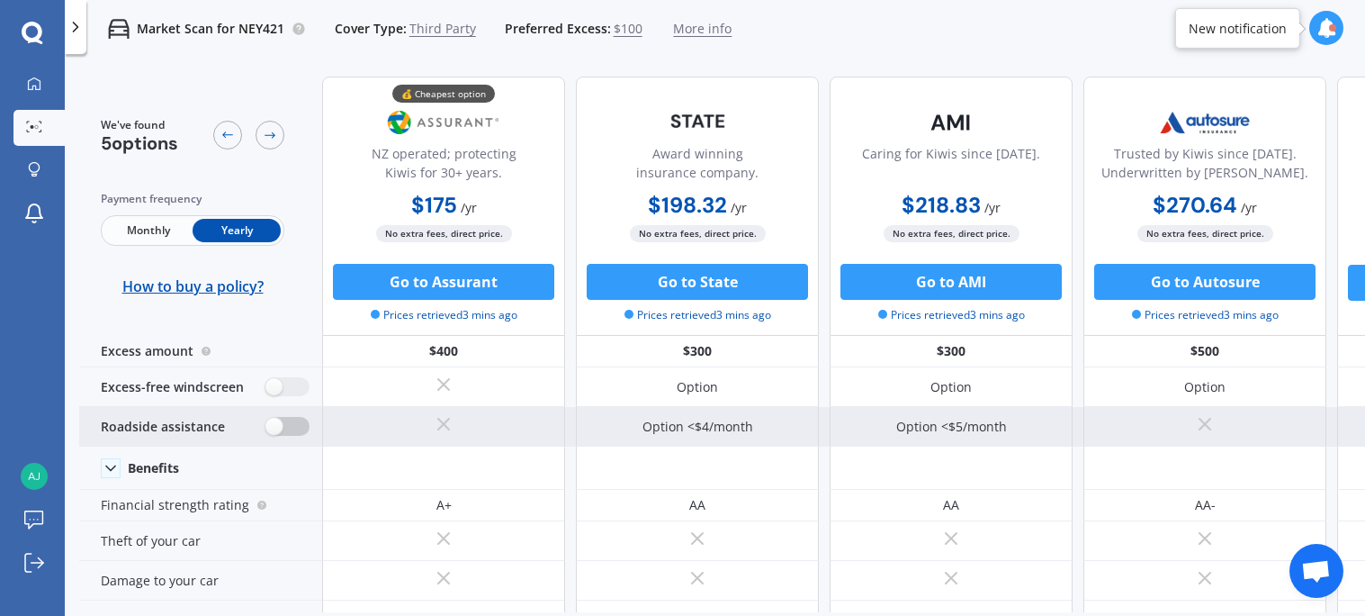
click at [286, 426] on label at bounding box center [288, 426] width 44 height 19
radio input "true"
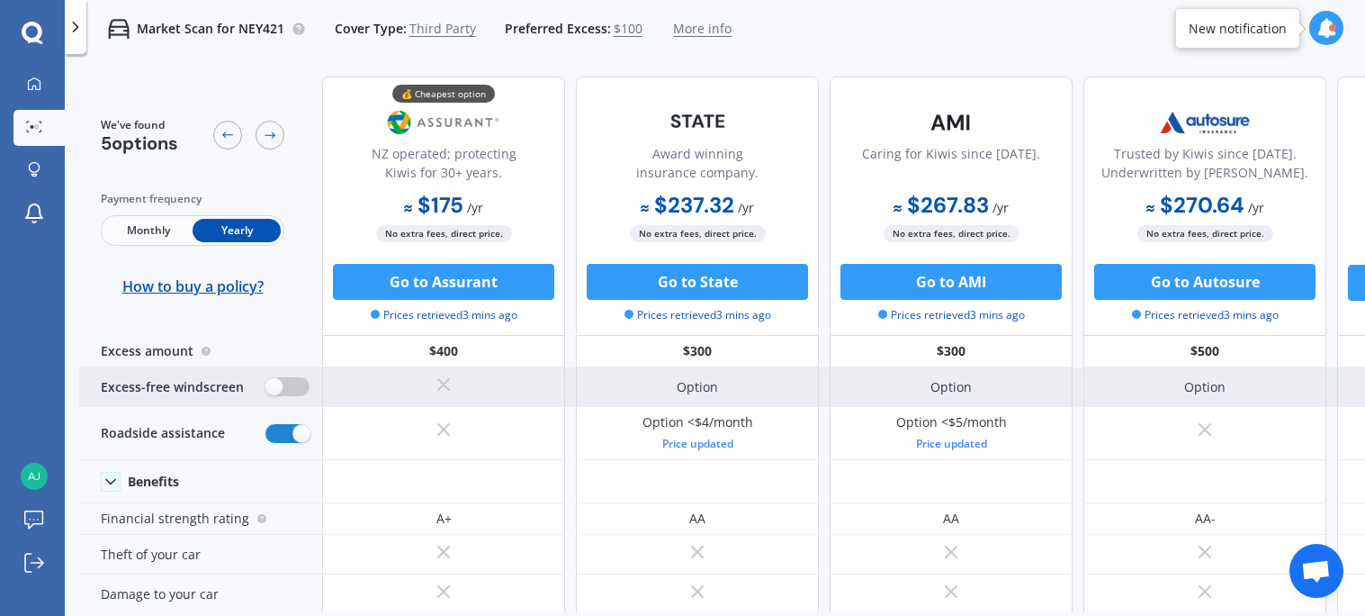
click at [301, 387] on label at bounding box center [288, 386] width 44 height 19
radio input "true"
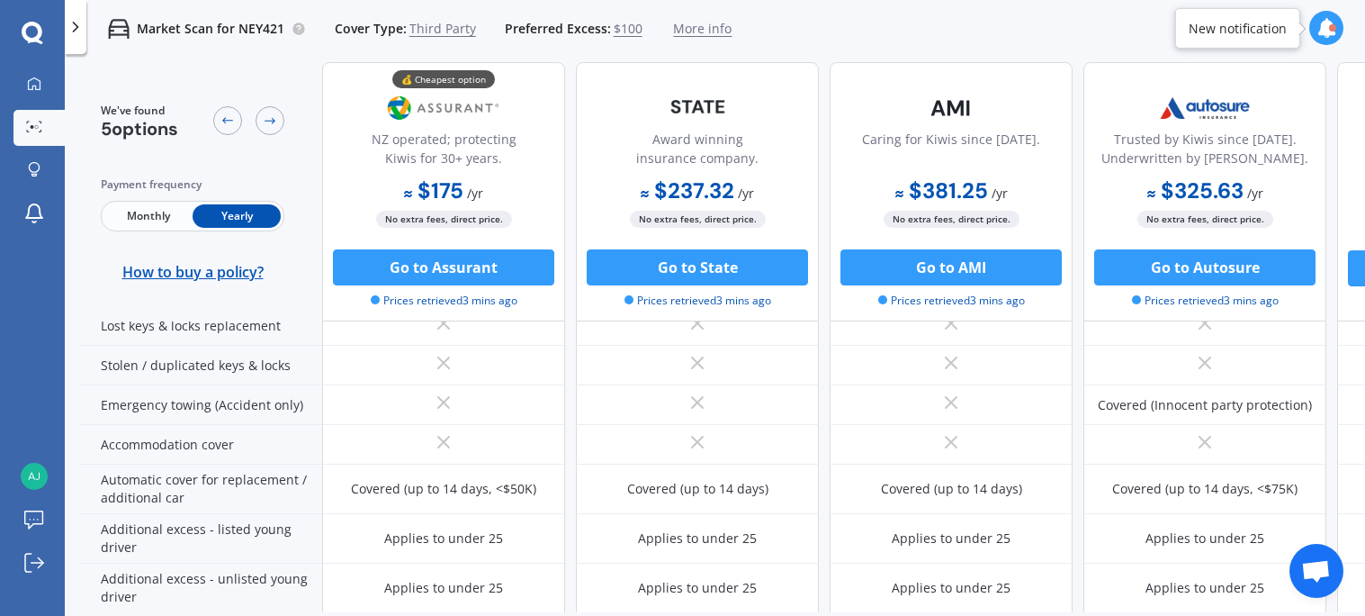
scroll to position [469, 0]
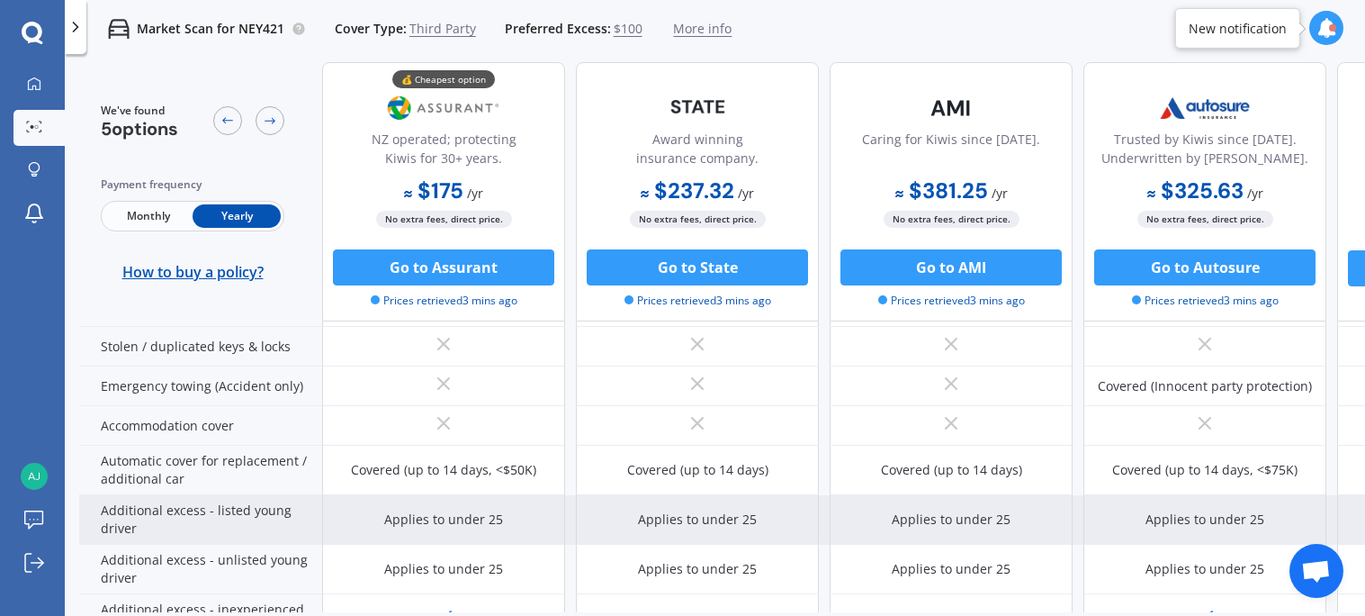
click at [183, 511] on div "Additional excess - listed young driver" at bounding box center [200, 520] width 243 height 50
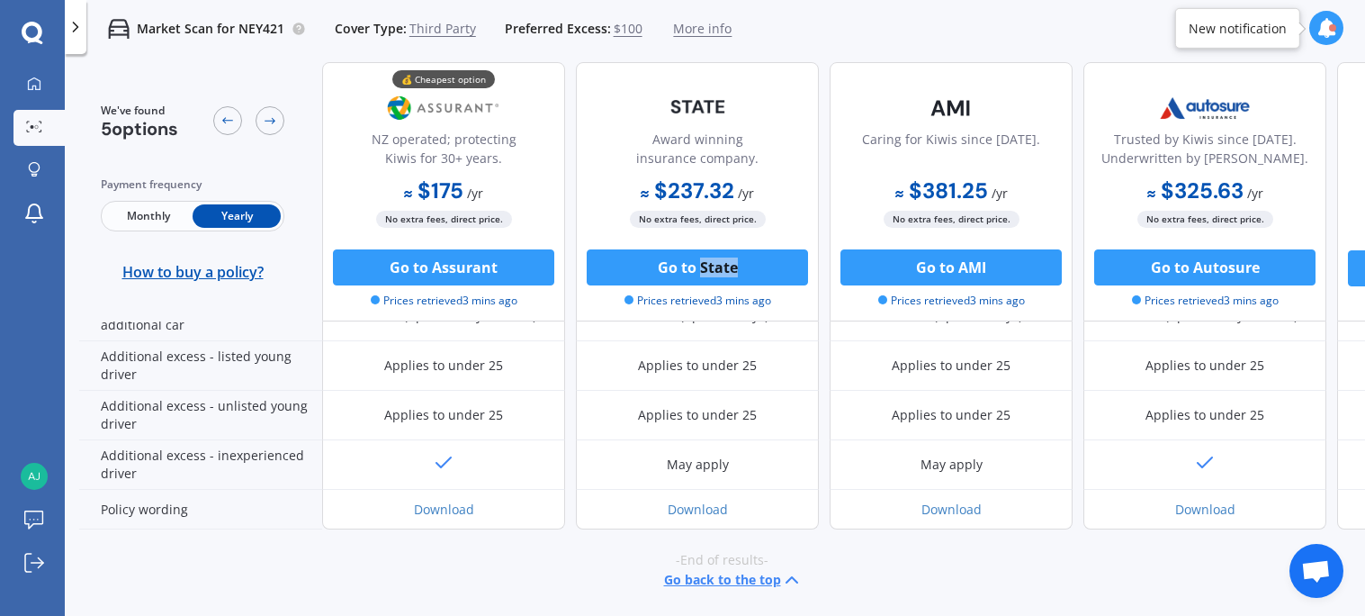
click at [758, 100] on div "Award winning insurance company." at bounding box center [697, 130] width 212 height 89
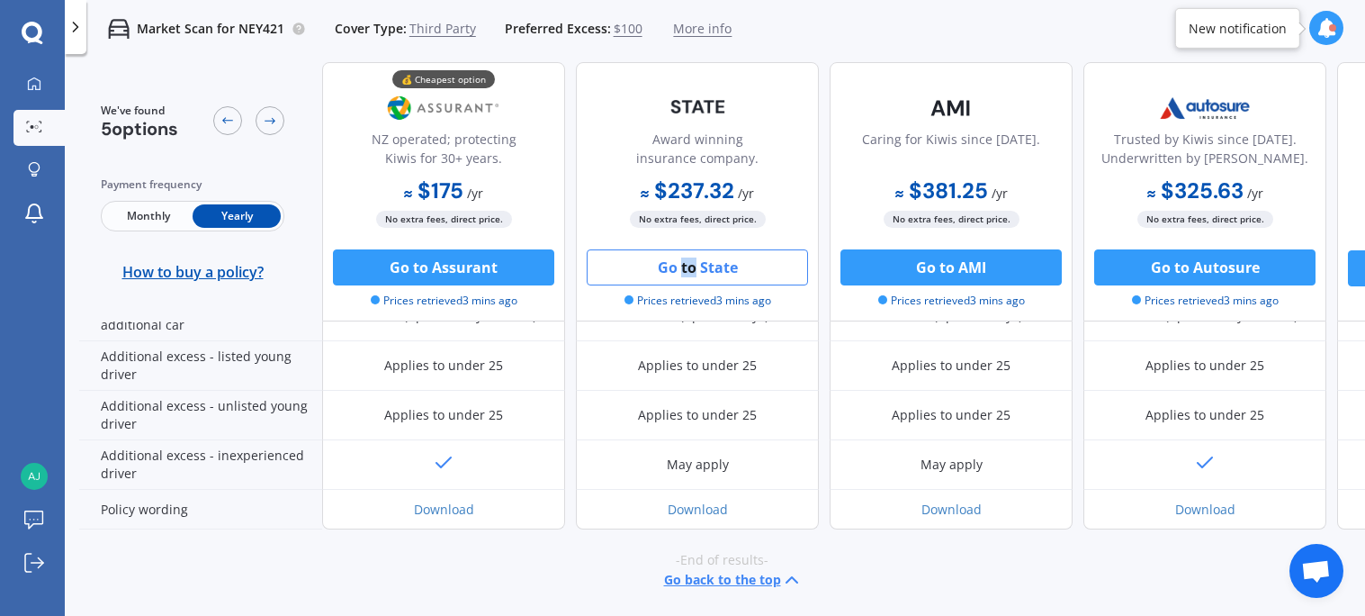
click at [772, 250] on button "Go to State" at bounding box center [697, 267] width 221 height 36
